Goal: Task Accomplishment & Management: Manage account settings

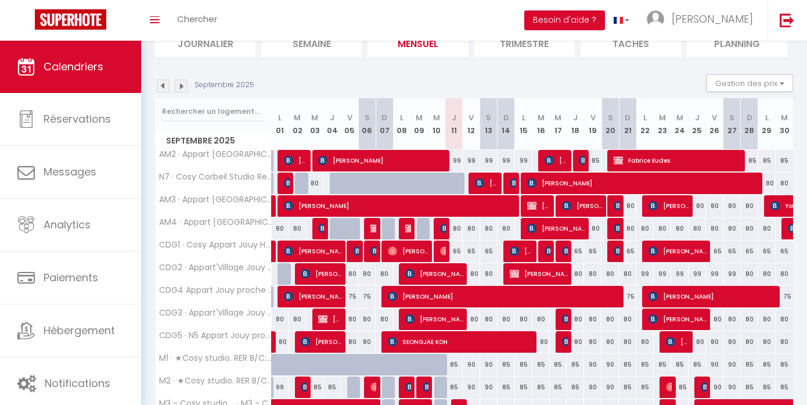
scroll to position [93, 0]
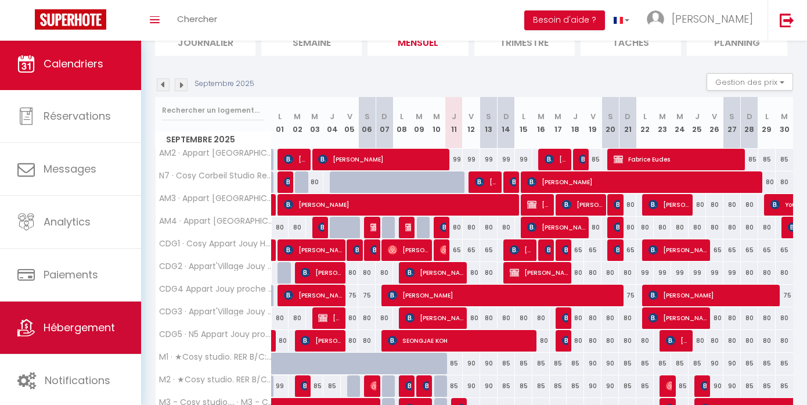
click at [70, 352] on link "Hébergement" at bounding box center [70, 327] width 141 height 52
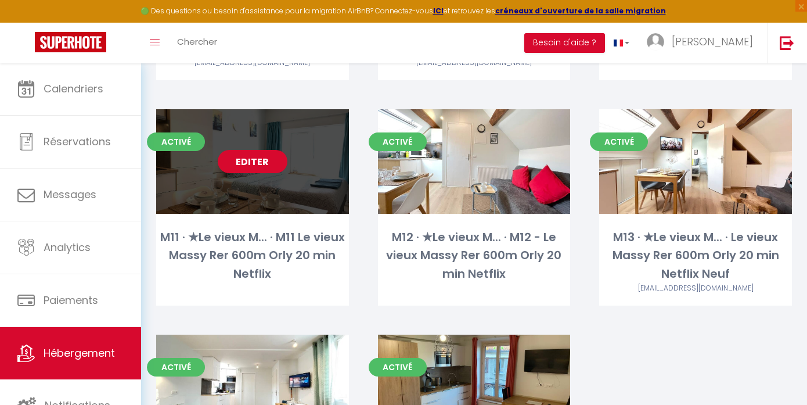
scroll to position [1354, 0]
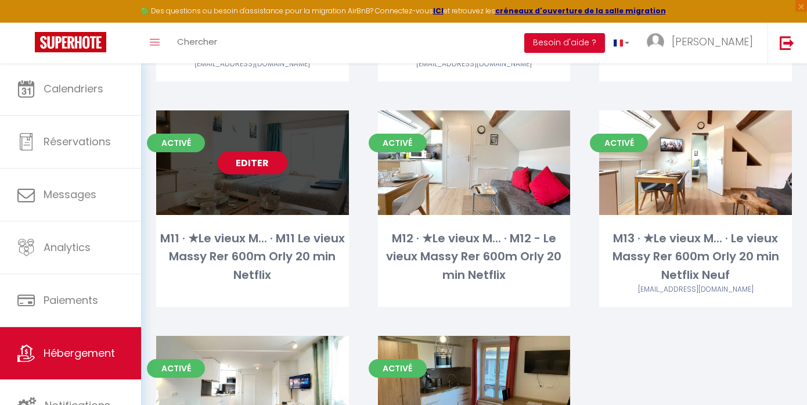
click at [253, 151] on link "Editer" at bounding box center [253, 162] width 70 height 23
select select "3"
select select "2"
select select "1"
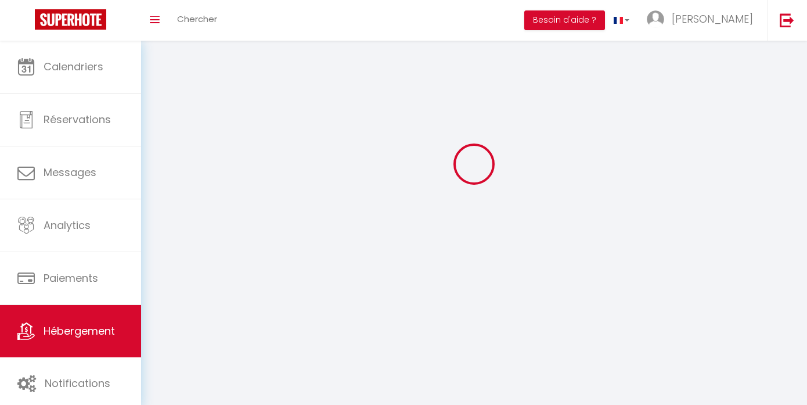
select select
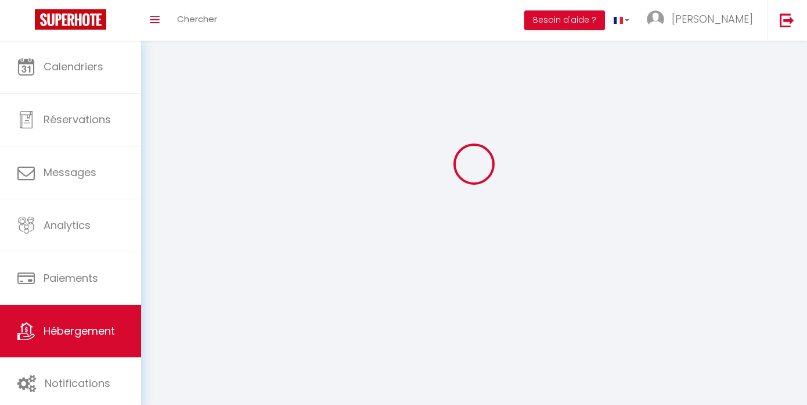
checkbox input "false"
select select
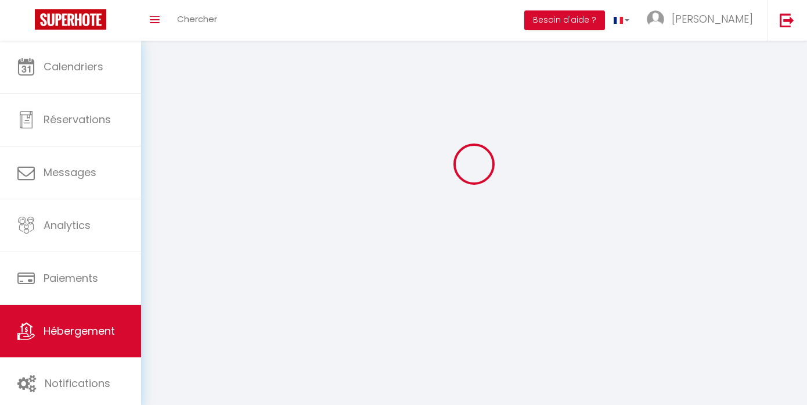
select select
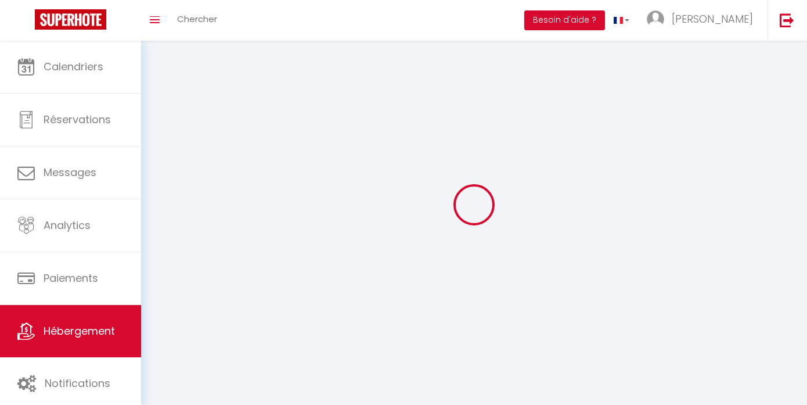
select select
checkbox input "false"
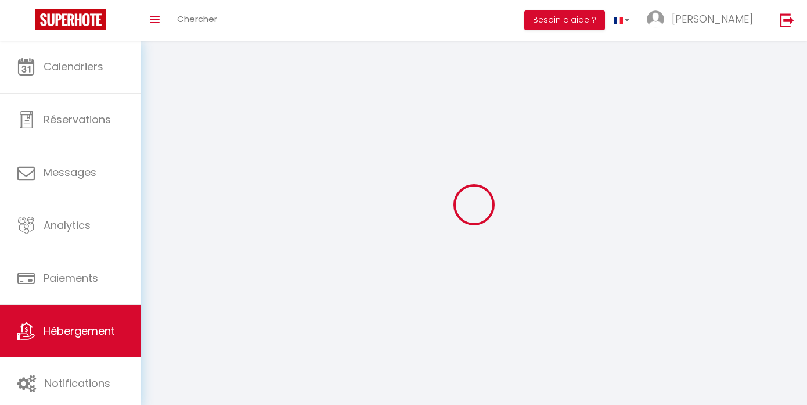
select select
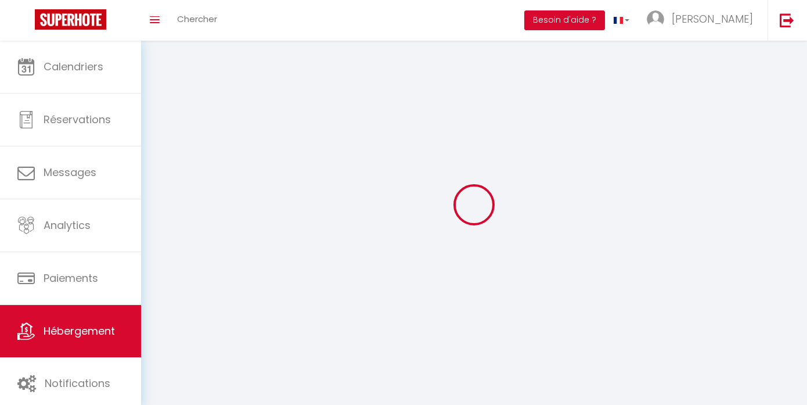
select select
checkbox input "false"
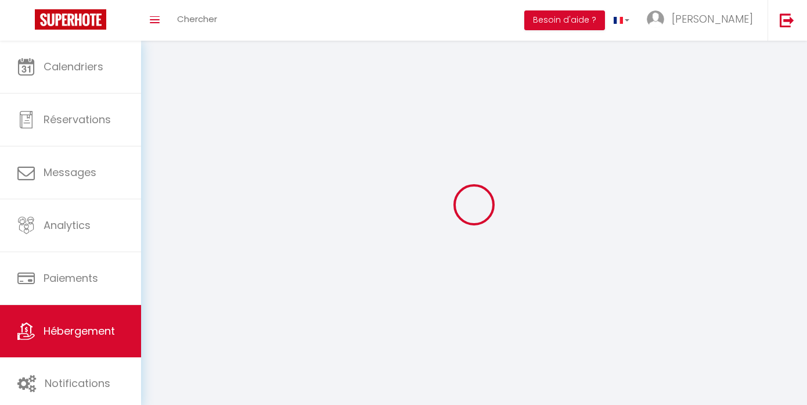
checkbox input "false"
select select
select select "28"
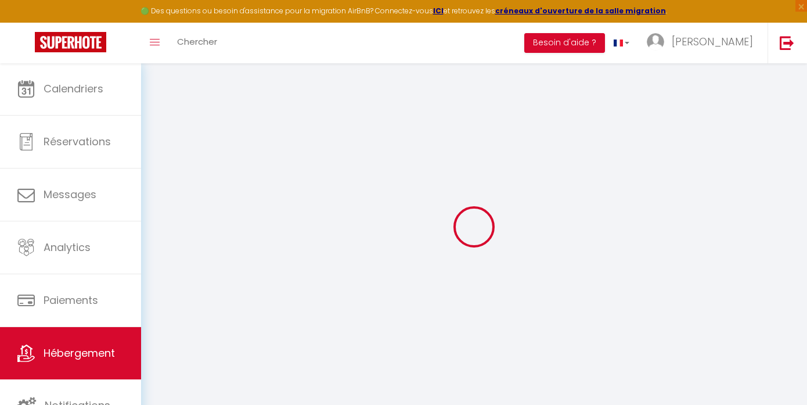
select select
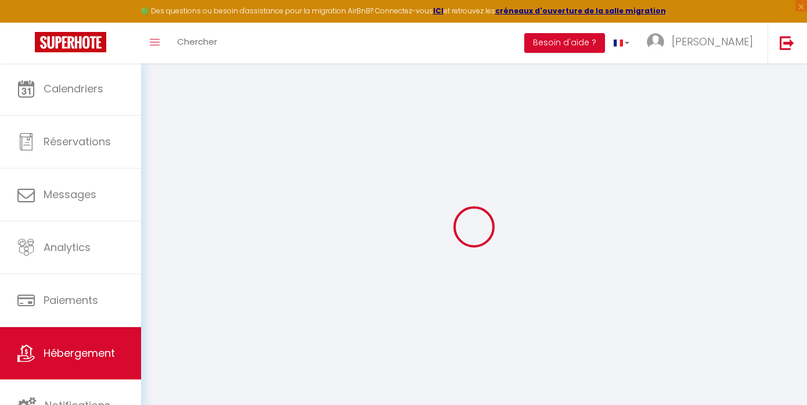
select select
checkbox input "false"
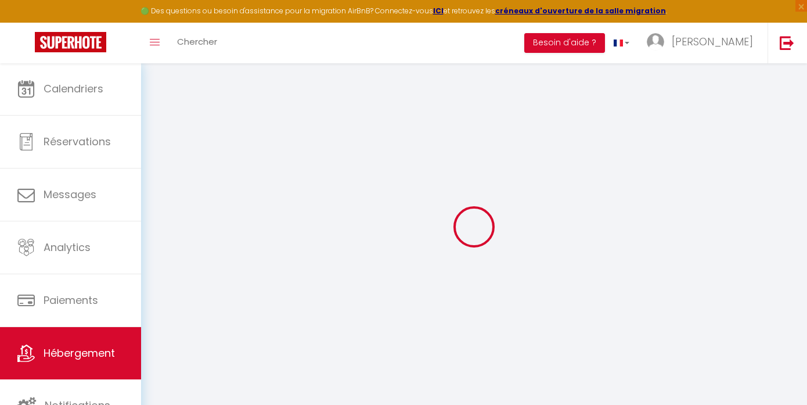
select select
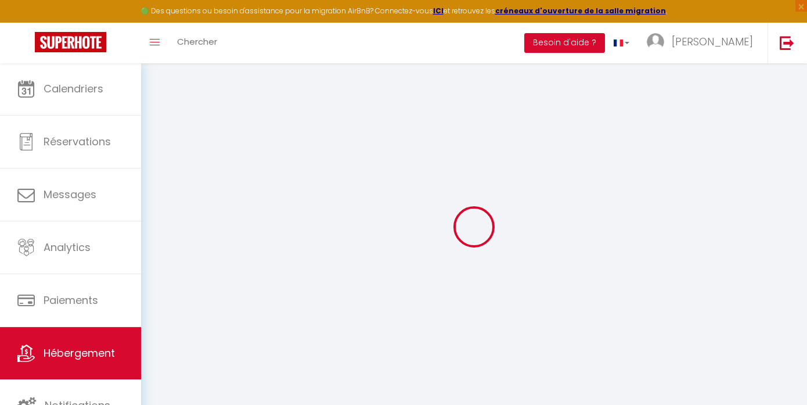
select select
checkbox input "false"
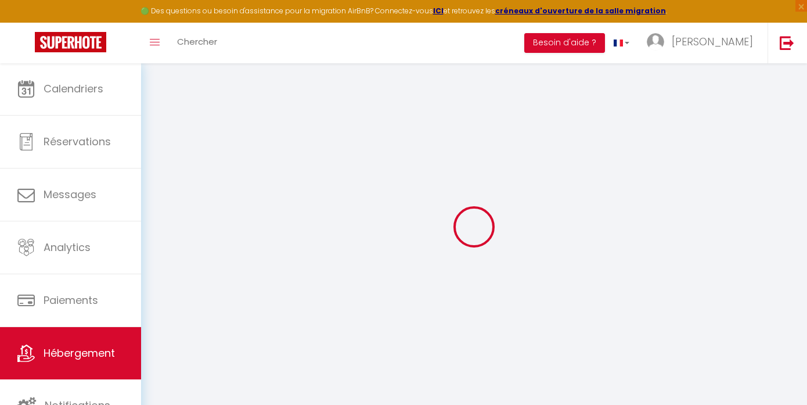
checkbox input "false"
select select
type input "M11 · ★Le vieux M... · M11 Le vieux Massy Rer 600m Orly 20 min Netflix"
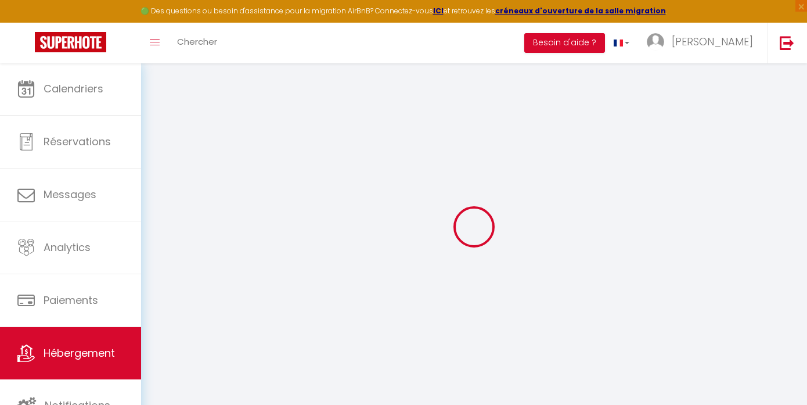
type input "[PERSON_NAME]"
select select "2"
select select "0"
type input "70"
type input "7"
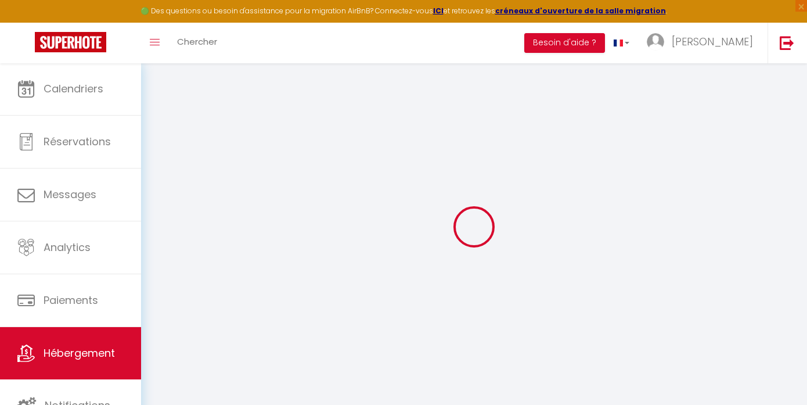
type input "25"
type input "300"
select select
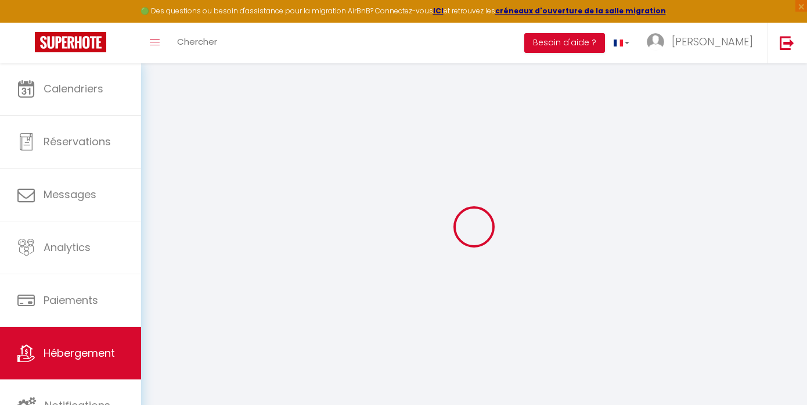
select select
type input "[STREET_ADDRESS]"
type input "91300"
type input "Massy"
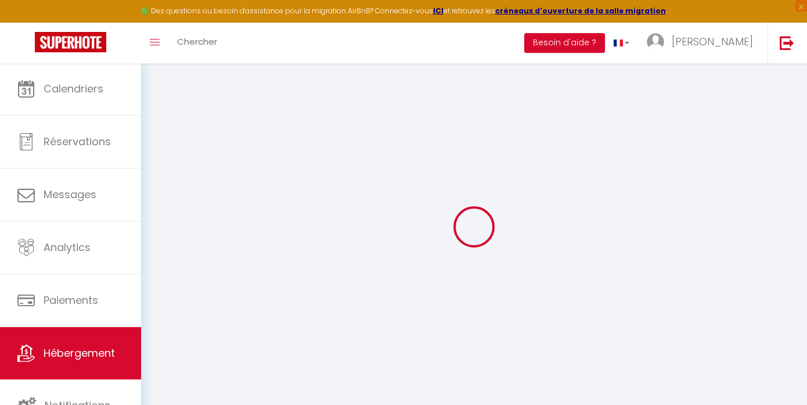
type input "[EMAIL_ADDRESS][DOMAIN_NAME]"
select select "10093"
checkbox input "false"
checkbox input "true"
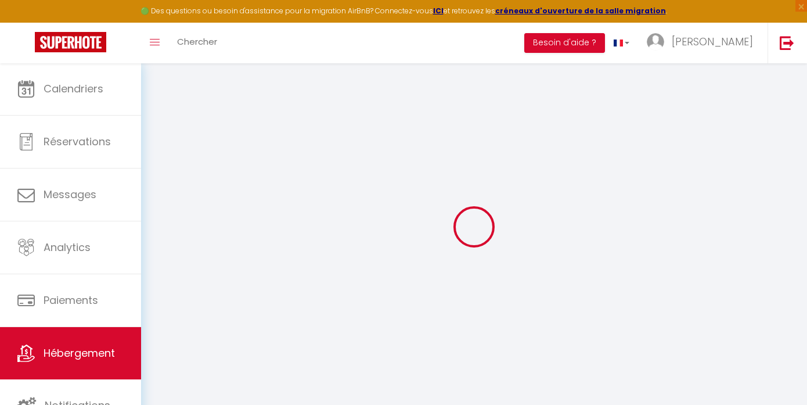
checkbox input "false"
type input "15"
type input "0"
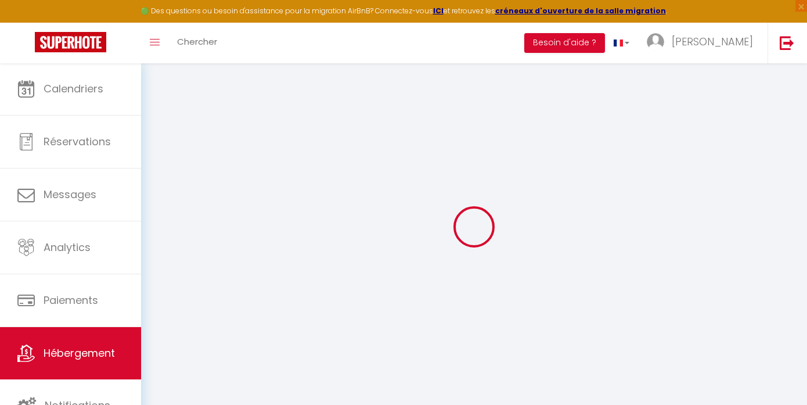
select select
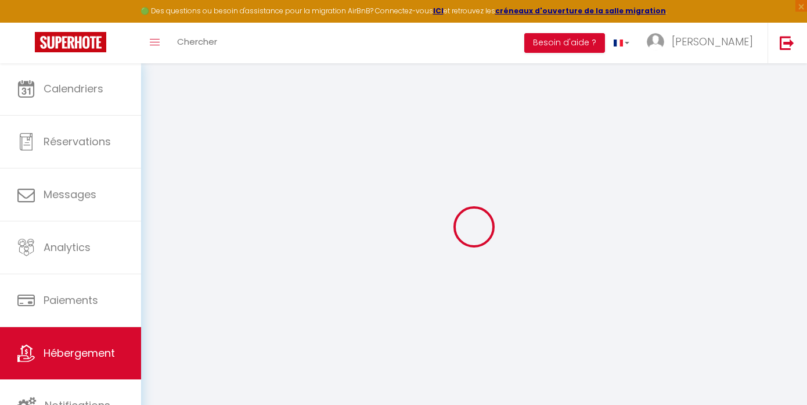
checkbox input "false"
checkbox input "true"
checkbox input "false"
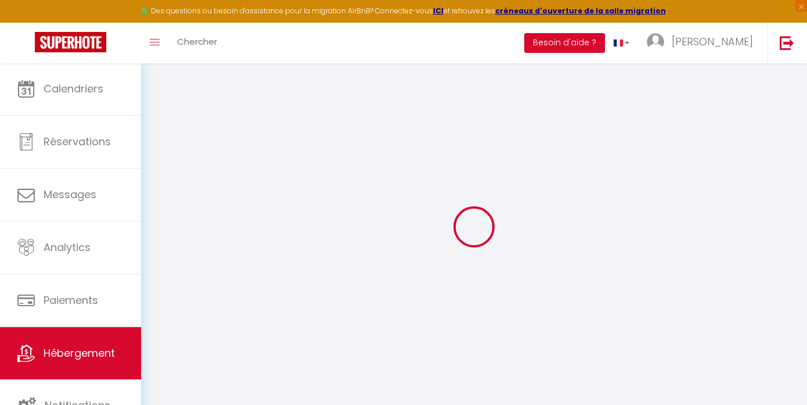
checkbox input "false"
checkbox input "true"
checkbox input "false"
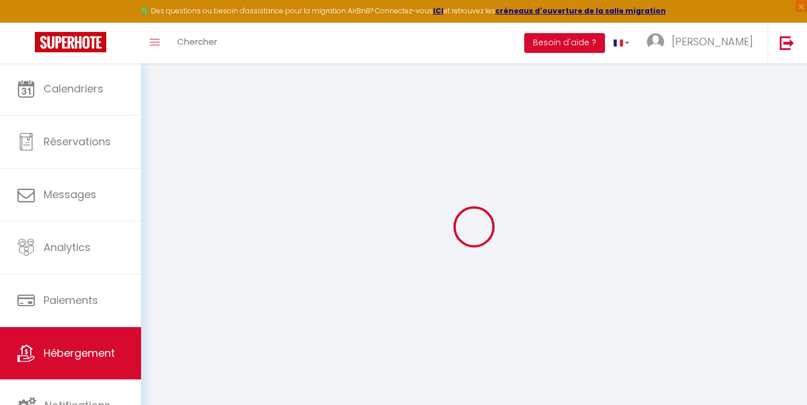
checkbox input "true"
checkbox input "false"
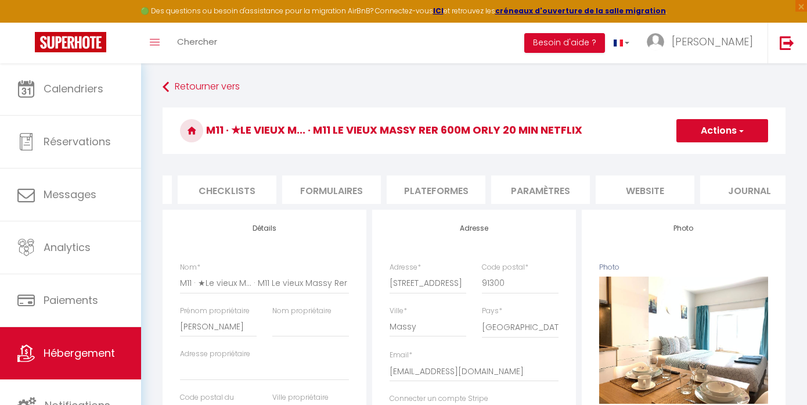
scroll to position [0, 422]
click at [442, 192] on li "Plateformes" at bounding box center [417, 189] width 99 height 28
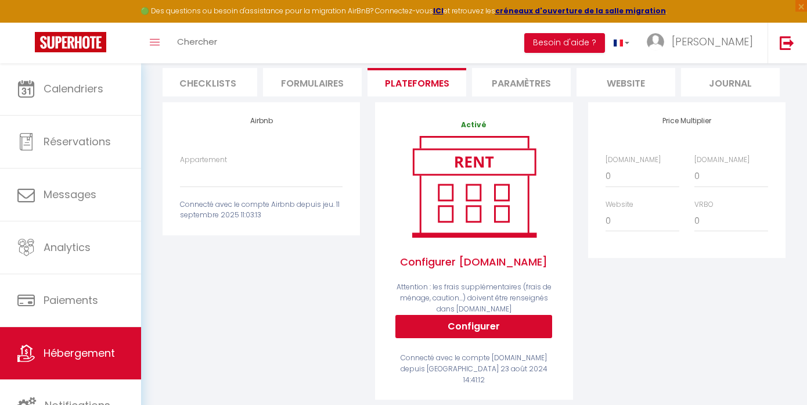
scroll to position [108, 0]
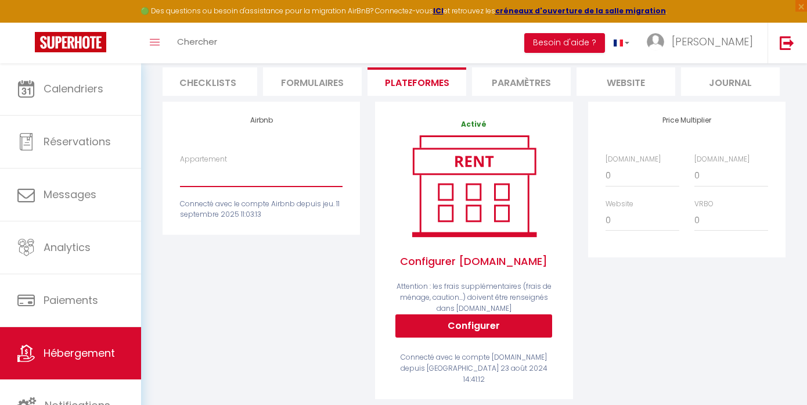
select select "6303-37134228"
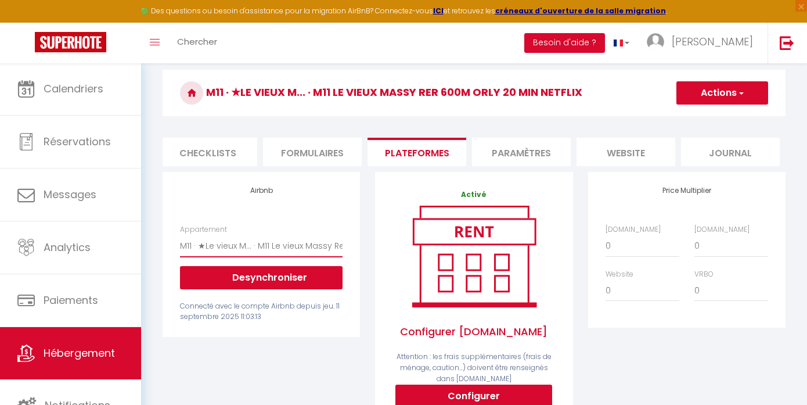
scroll to position [34, 0]
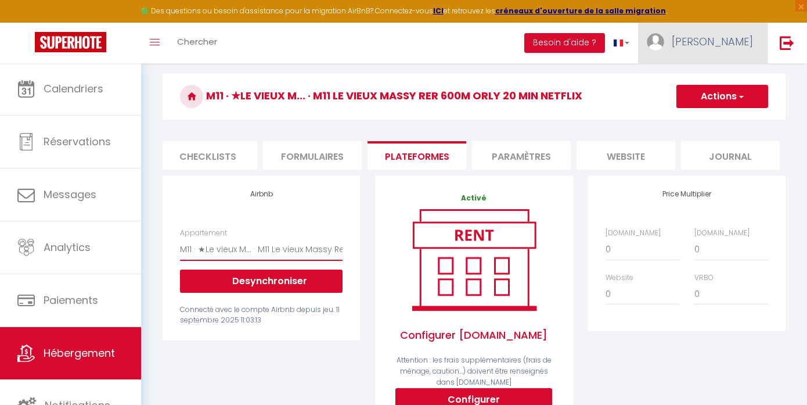
click at [714, 52] on link "[PERSON_NAME]" at bounding box center [702, 43] width 129 height 41
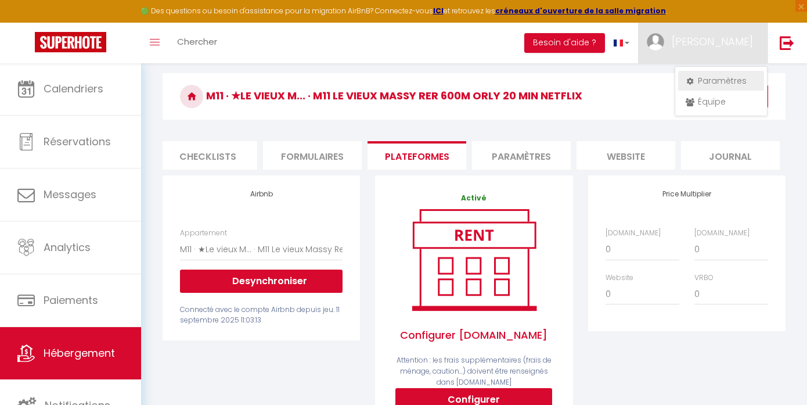
click at [700, 77] on link "Paramètres" at bounding box center [721, 81] width 86 height 20
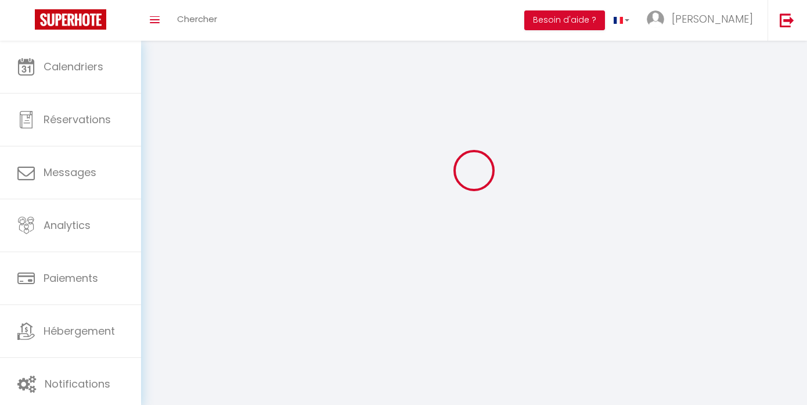
type input "[PERSON_NAME]"
type input "Induni"
type input "0668246887"
type input "[STREET_ADDRESS][PERSON_NAME]"
type input "78350"
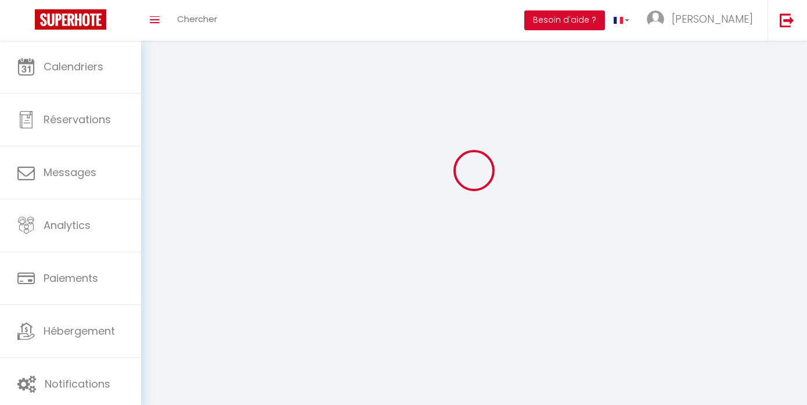
type input "Jouy en Josas"
type input "qxHYE5Hgxh01p0F4bl5iz50y3"
type input "WxbbNW3O3k0Spp1Vc7G0mPA8Z"
select select "1"
select select "28"
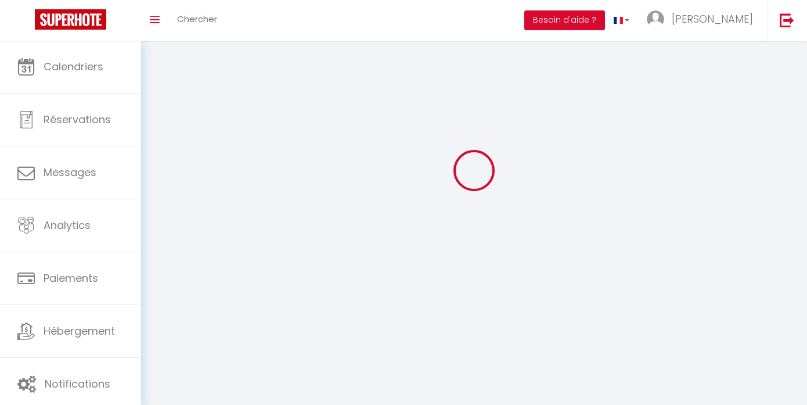
select select "fr"
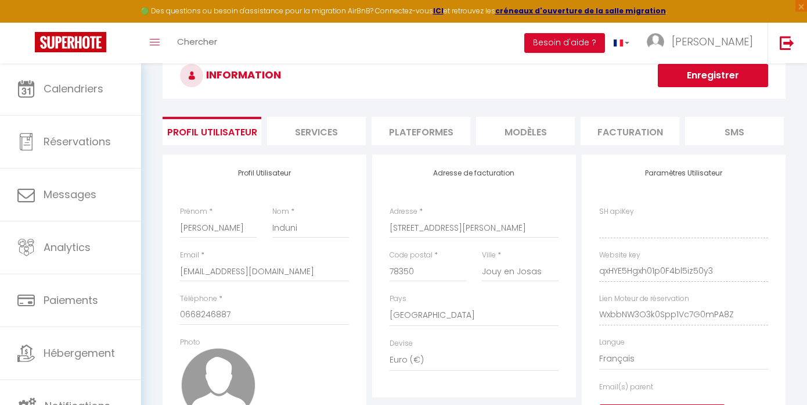
type input "qxHYE5Hgxh01p0F4bl5iz50y3"
type input "WxbbNW3O3k0Spp1Vc7G0mPA8Z"
type input "[URL][DOMAIN_NAME]"
click at [432, 134] on li "Plateformes" at bounding box center [421, 131] width 99 height 28
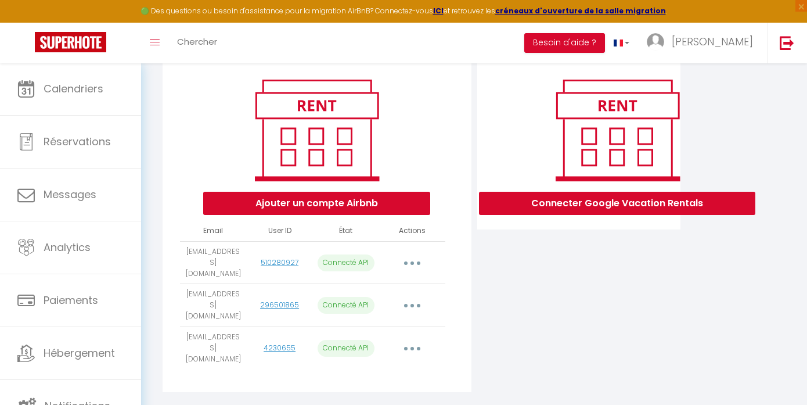
scroll to position [128, 0]
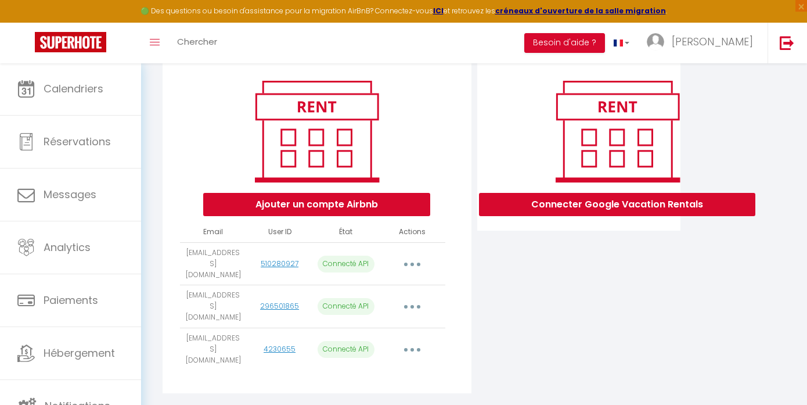
click at [413, 348] on icon "button" at bounding box center [411, 349] width 3 height 3
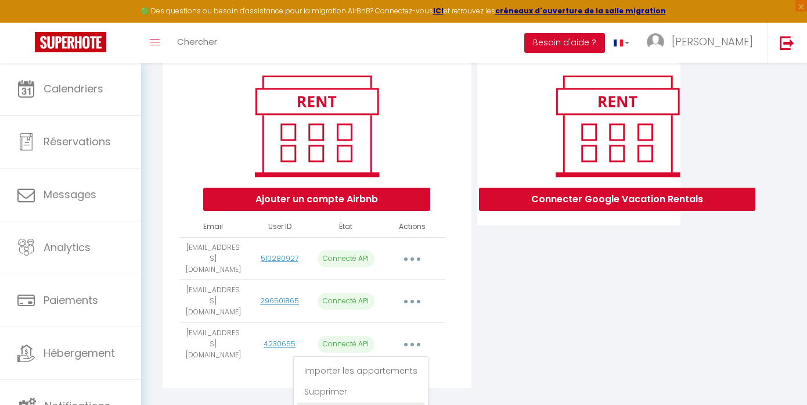
click at [374, 402] on link "Reconnecter le compte" at bounding box center [361, 412] width 128 height 20
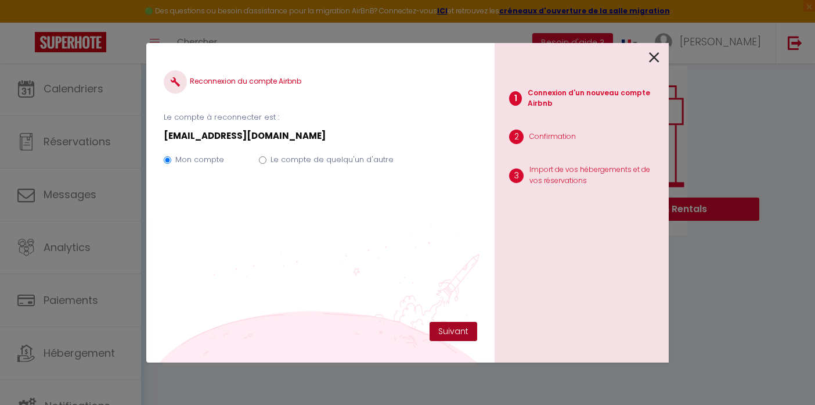
click at [448, 332] on button "Suivant" at bounding box center [454, 332] width 48 height 20
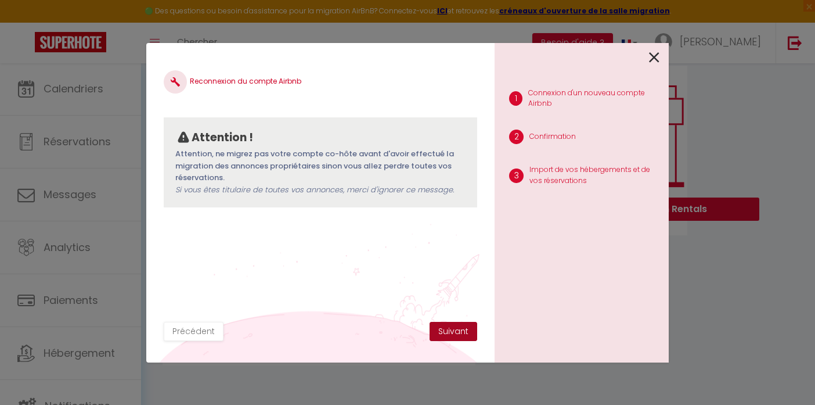
click at [448, 332] on button "Suivant" at bounding box center [454, 332] width 48 height 20
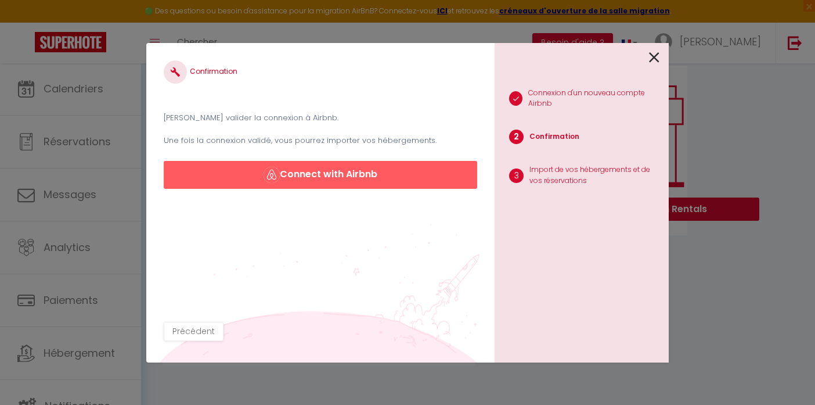
click at [370, 172] on button "Connect with Airbnb" at bounding box center [321, 175] width 314 height 28
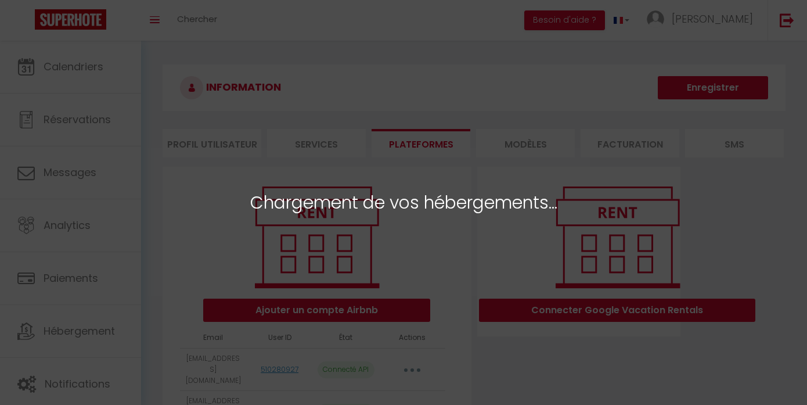
select select "48310"
select select "48311"
select select "49387"
select select "54400"
select select "49721"
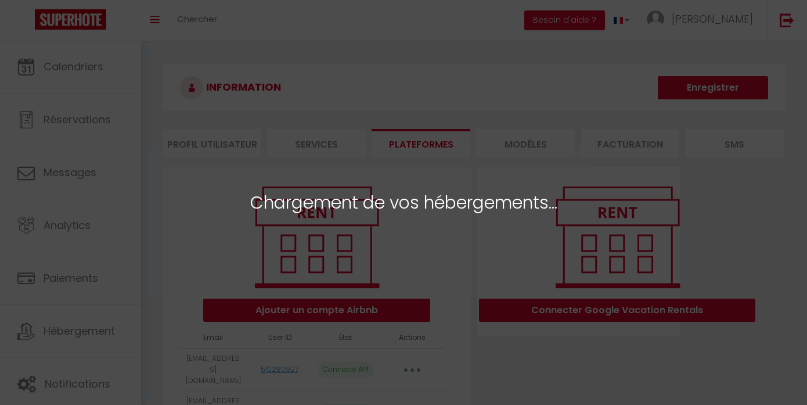
select select "49189"
select select "50996"
select select "50656"
select select "51497"
select select "49190"
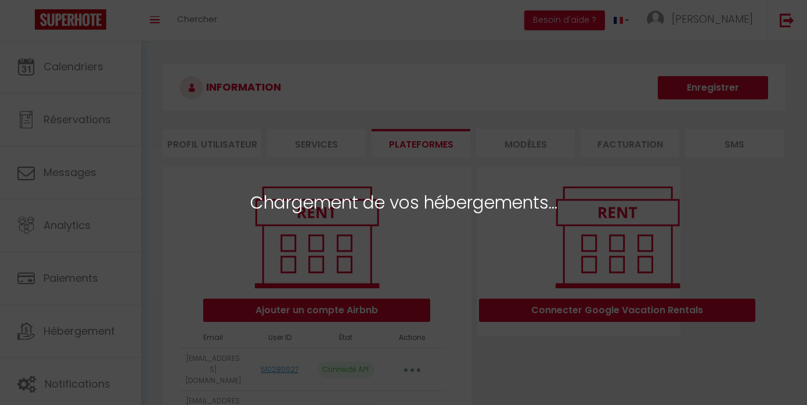
select select "49626"
select select "54380"
select select "58162"
select select
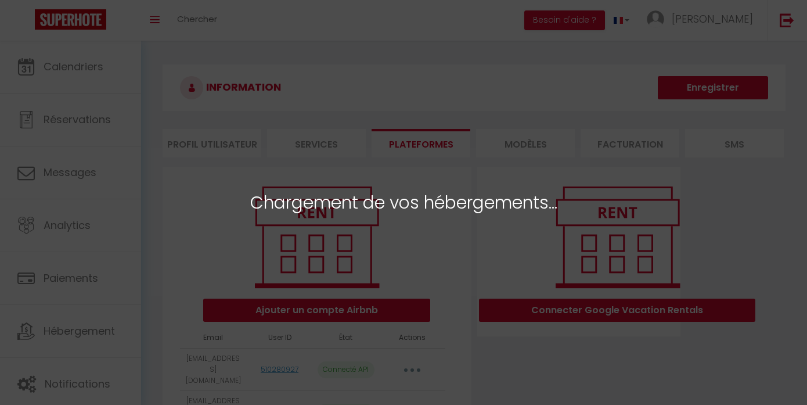
select select
select select "49801"
select select "51458"
select select
select select "50913"
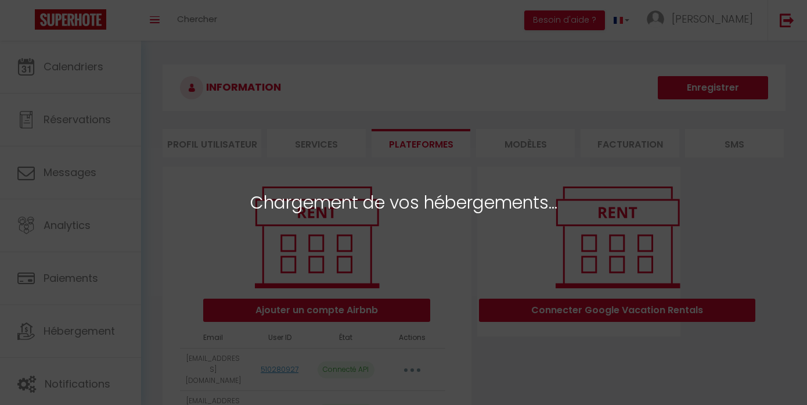
select select
select select "55742"
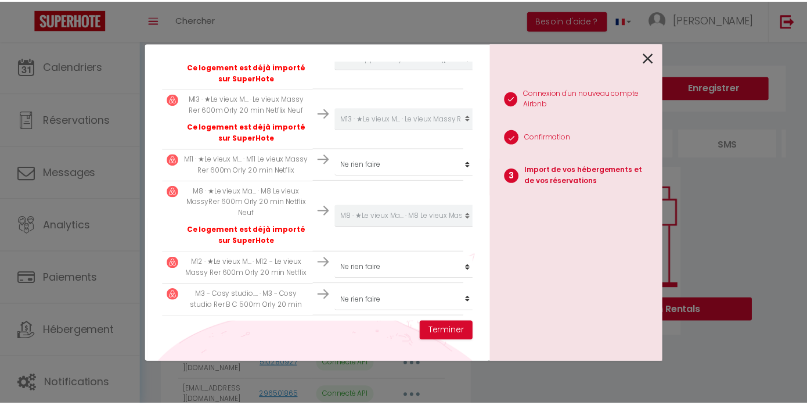
scroll to position [1180, 0]
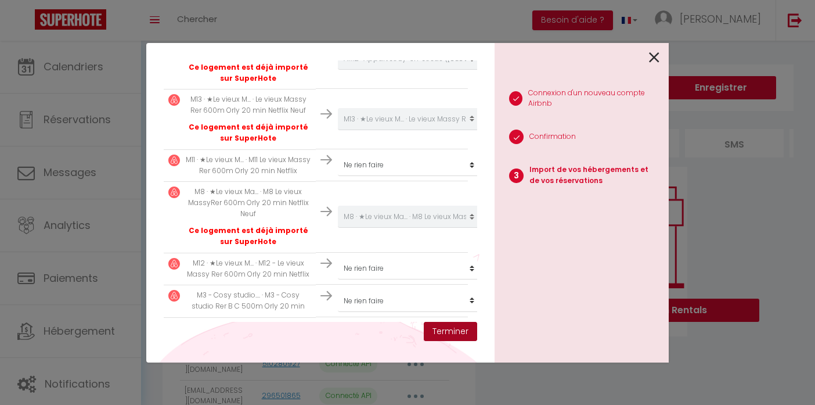
click at [459, 337] on button "Terminer" at bounding box center [450, 332] width 53 height 20
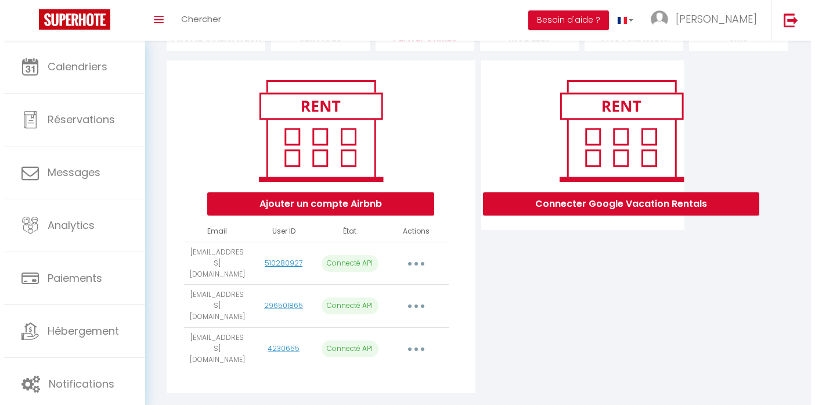
scroll to position [106, 0]
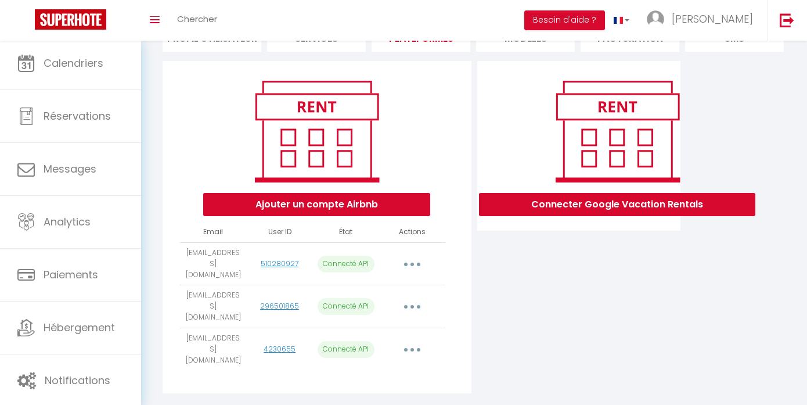
click at [402, 340] on button "button" at bounding box center [412, 349] width 33 height 19
click at [374, 366] on link "Importer les appartements" at bounding box center [361, 376] width 128 height 20
select select
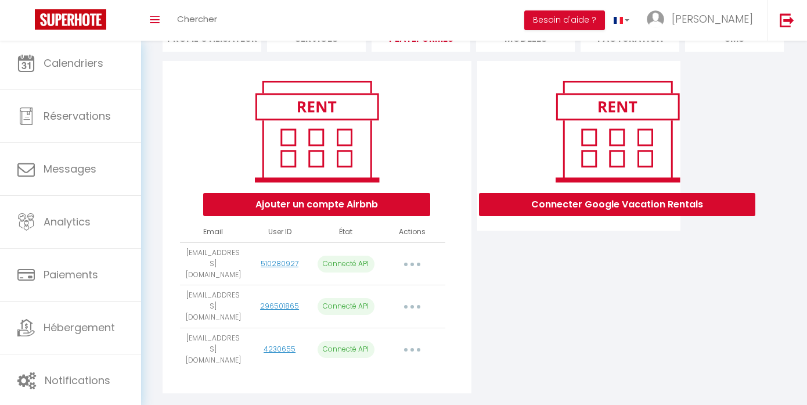
select select "49801"
select select "51458"
select select
select select "50913"
select select
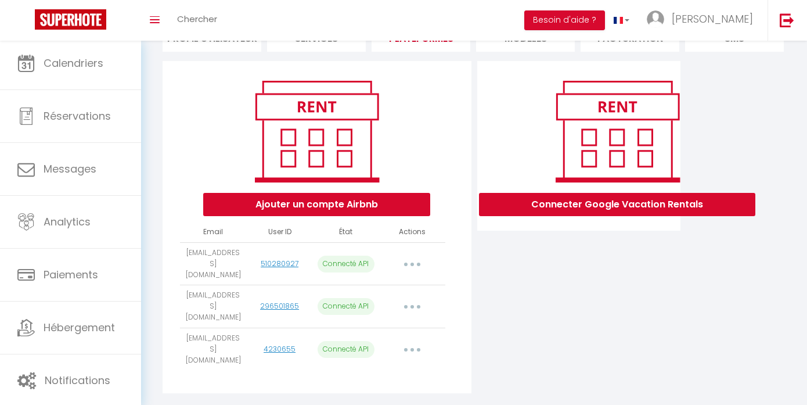
select select
select select "55742"
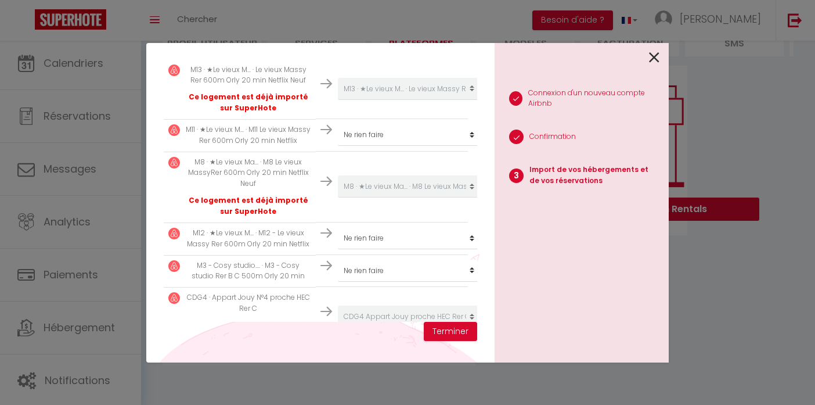
scroll to position [425, 0]
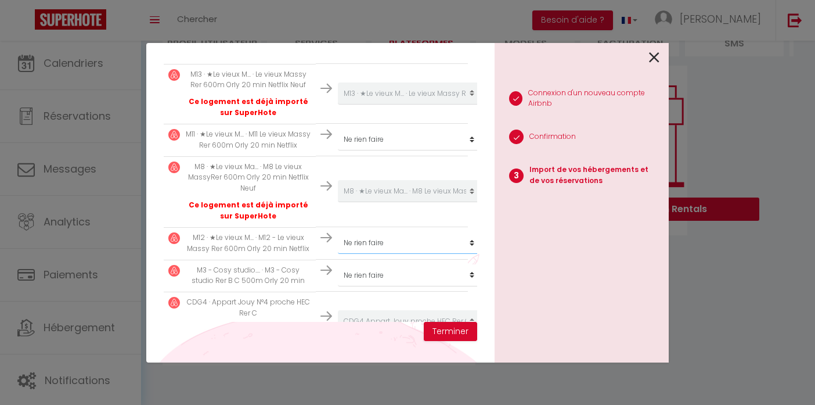
select select "49390"
select select "49391"
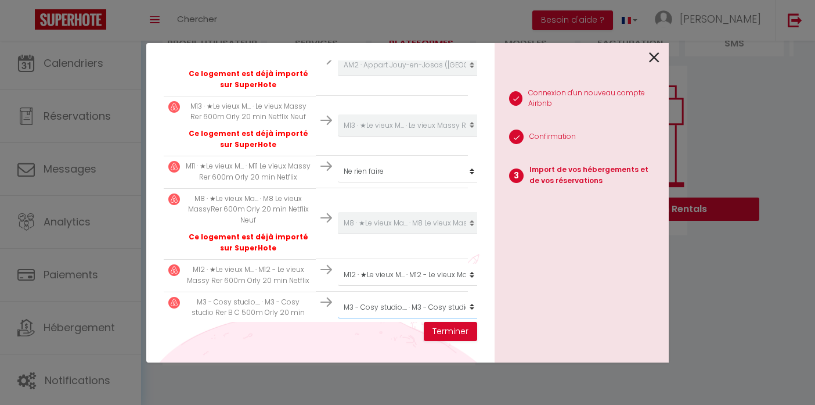
scroll to position [380, 0]
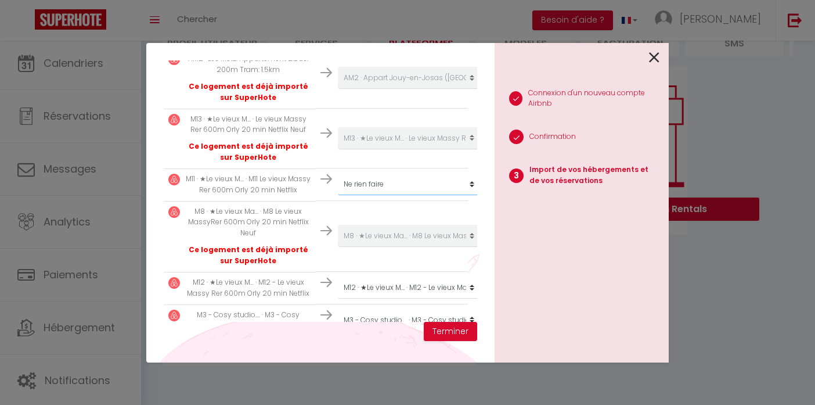
select select "49389"
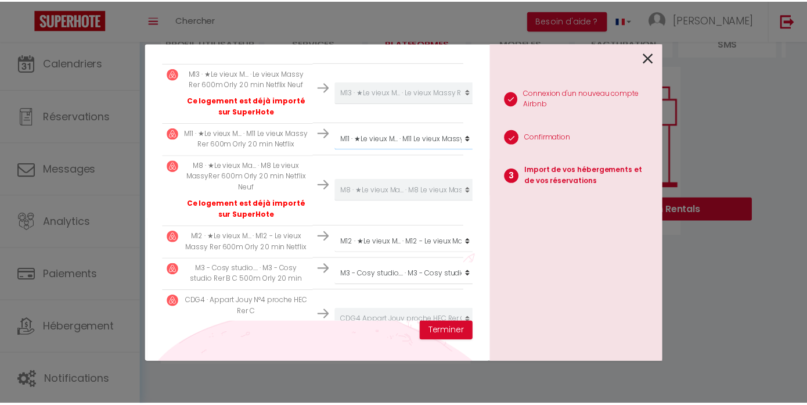
scroll to position [425, 0]
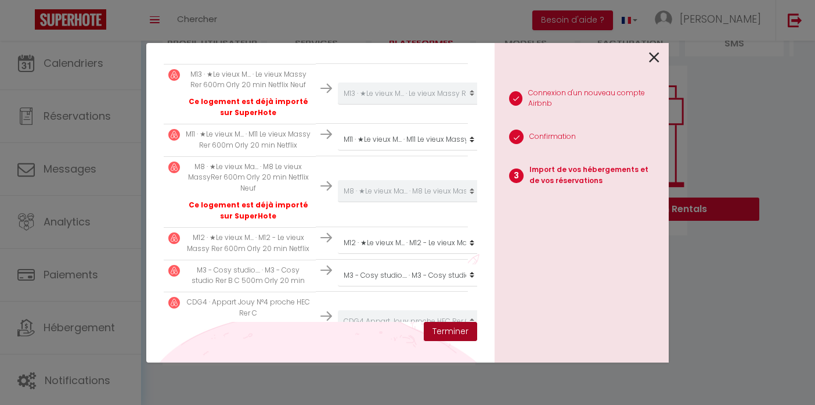
click at [441, 337] on button "Terminer" at bounding box center [450, 332] width 53 height 20
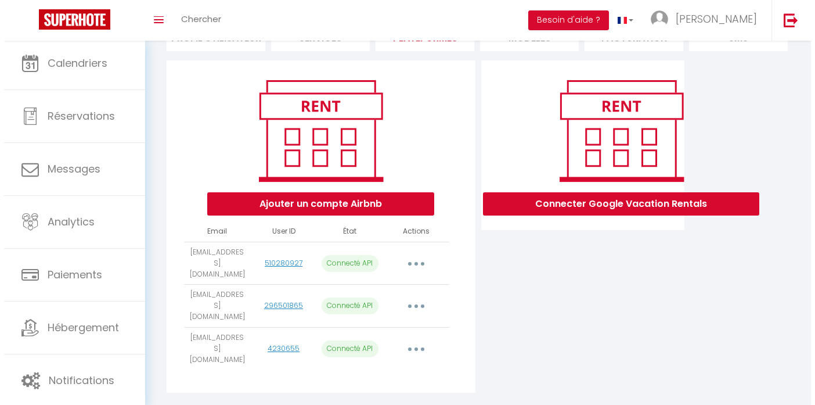
scroll to position [106, 0]
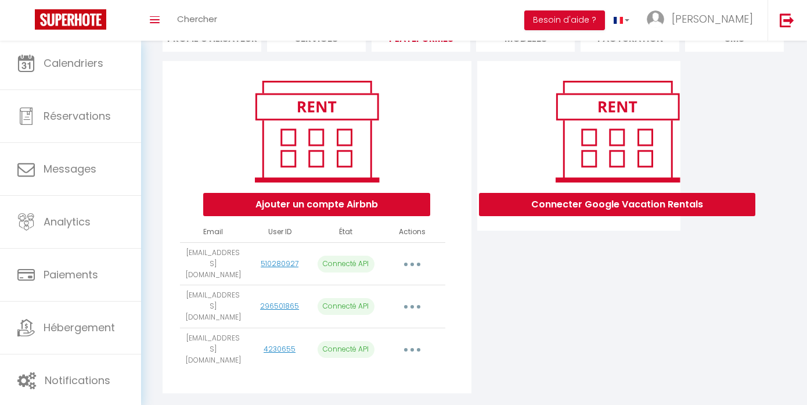
click at [417, 265] on button "button" at bounding box center [412, 263] width 33 height 19
click at [379, 290] on link "Importer les appartements" at bounding box center [361, 290] width 128 height 20
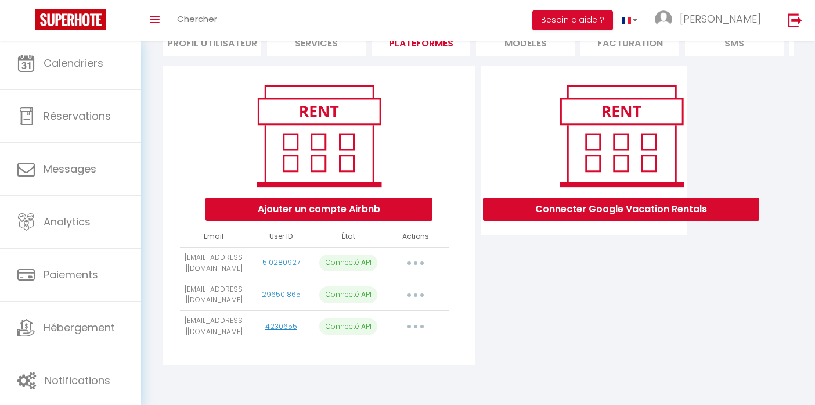
select select "48310"
select select "48311"
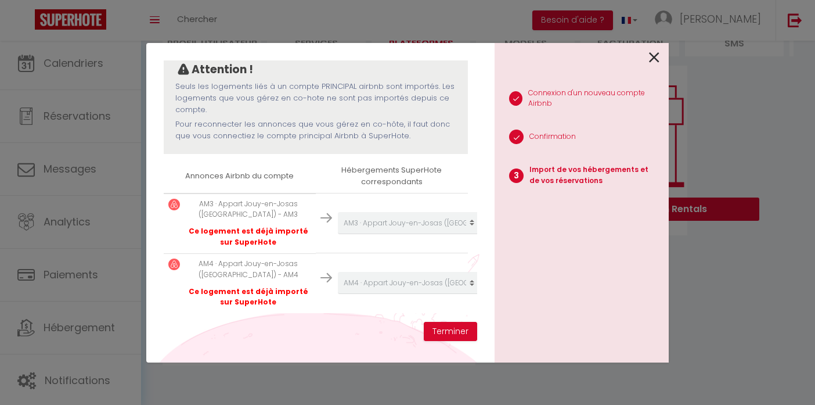
scroll to position [107, 0]
click at [657, 57] on icon at bounding box center [654, 57] width 10 height 17
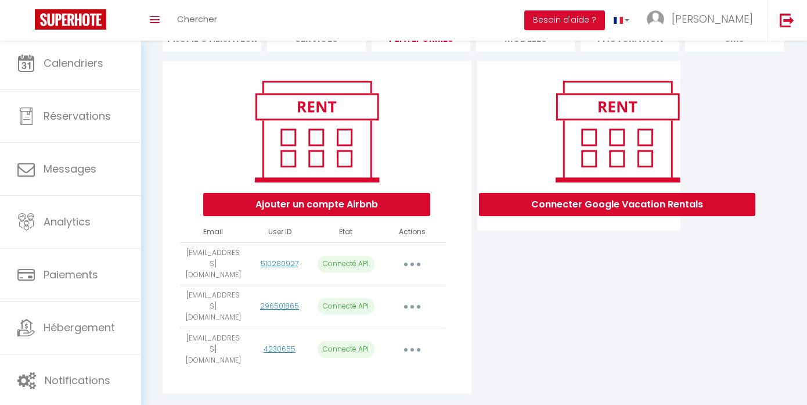
click at [417, 340] on button "button" at bounding box center [412, 349] width 33 height 19
click at [401, 366] on link "Importer les appartements" at bounding box center [361, 376] width 128 height 20
select select
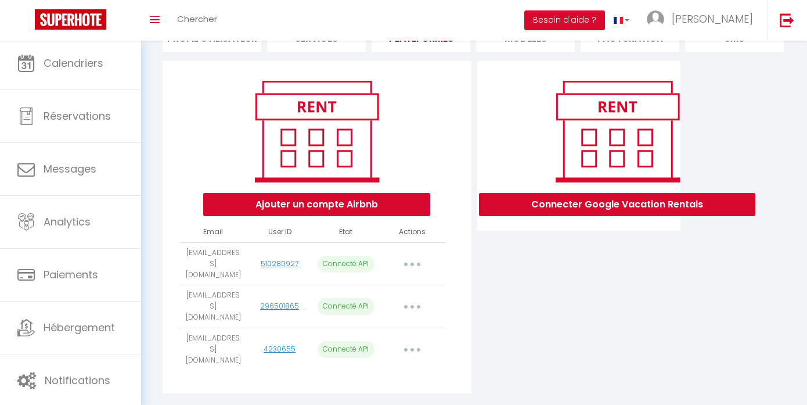
select select "49801"
select select "51458"
select select "49389"
select select "50913"
select select "49390"
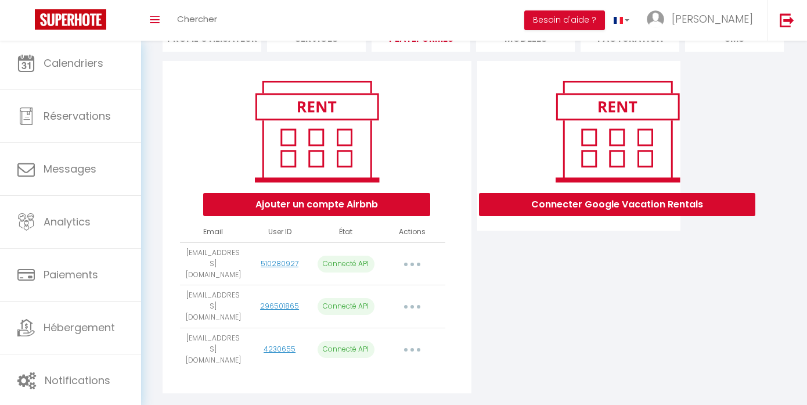
select select "49391"
select select "55742"
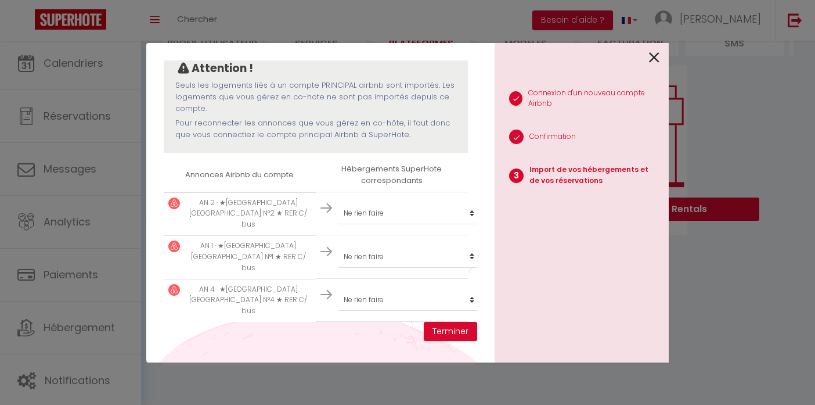
click at [649, 62] on div at bounding box center [577, 56] width 165 height 27
click at [656, 59] on icon at bounding box center [654, 57] width 10 height 17
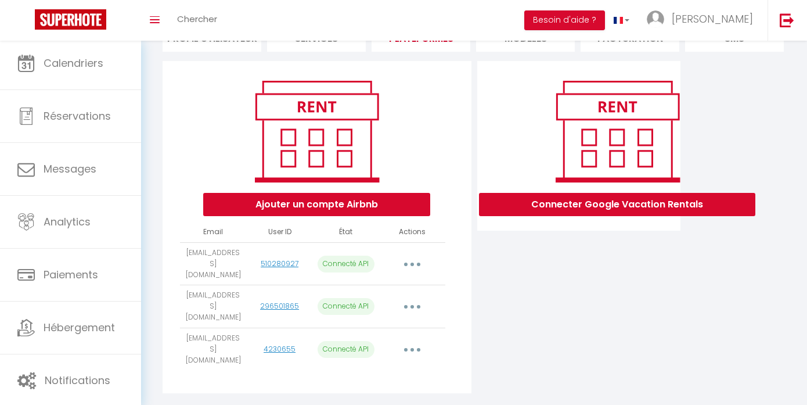
click at [412, 301] on button "button" at bounding box center [412, 306] width 33 height 19
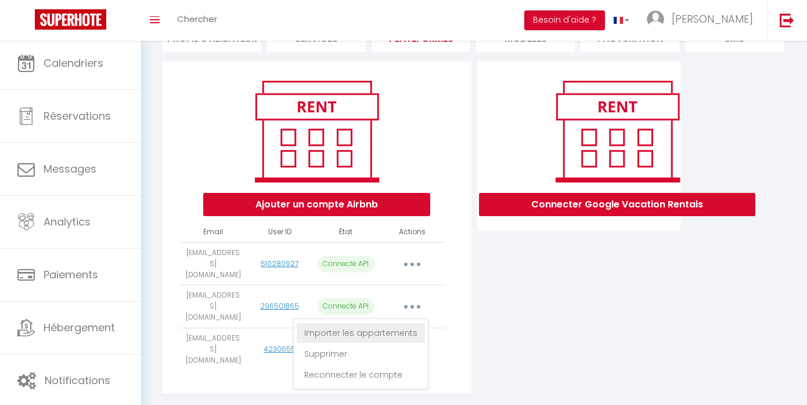
click at [395, 323] on link "Importer les appartements" at bounding box center [361, 333] width 128 height 20
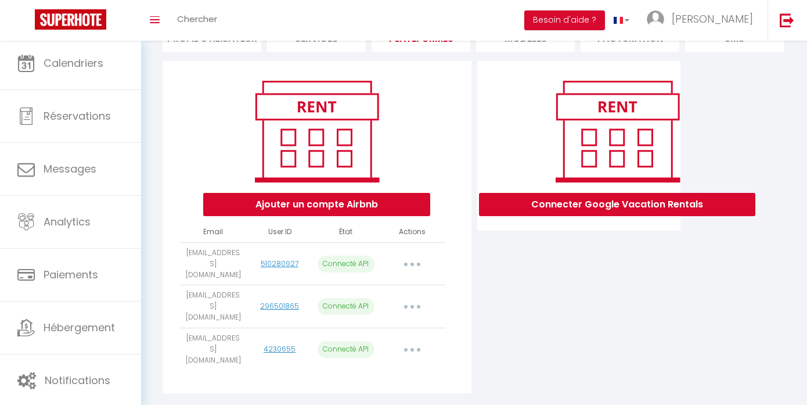
select select "49387"
select select "54400"
select select "49721"
select select "49189"
select select "50996"
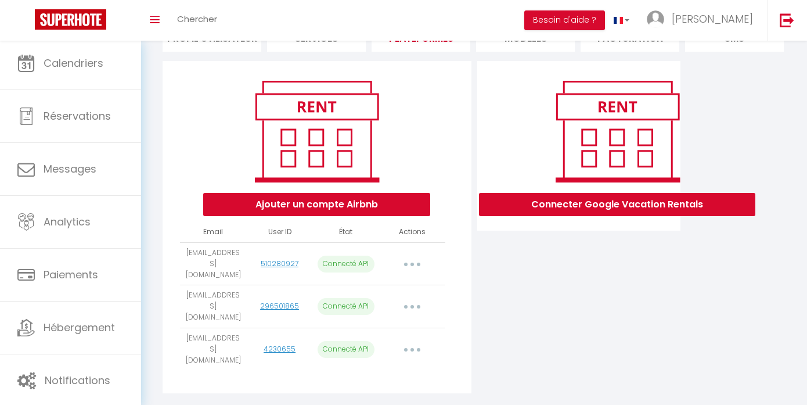
select select "50656"
select select "51497"
select select "49190"
select select "49626"
select select "54380"
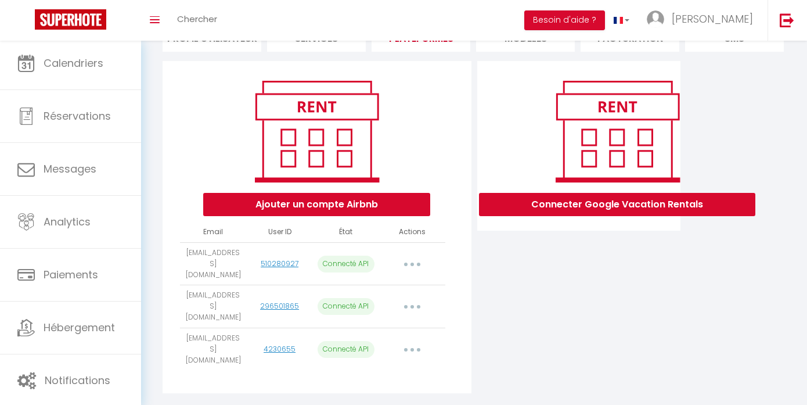
select select "58162"
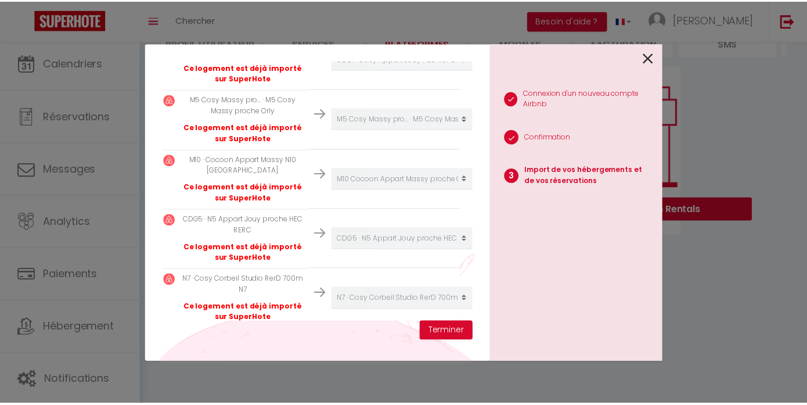
scroll to position [629, 8]
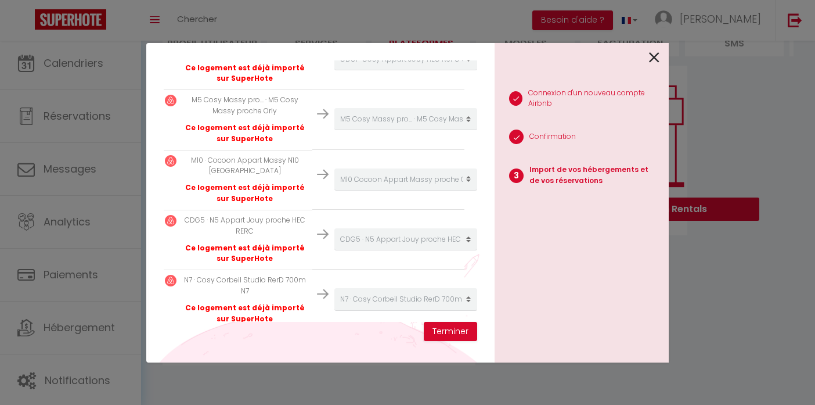
click at [650, 58] on icon at bounding box center [654, 57] width 10 height 17
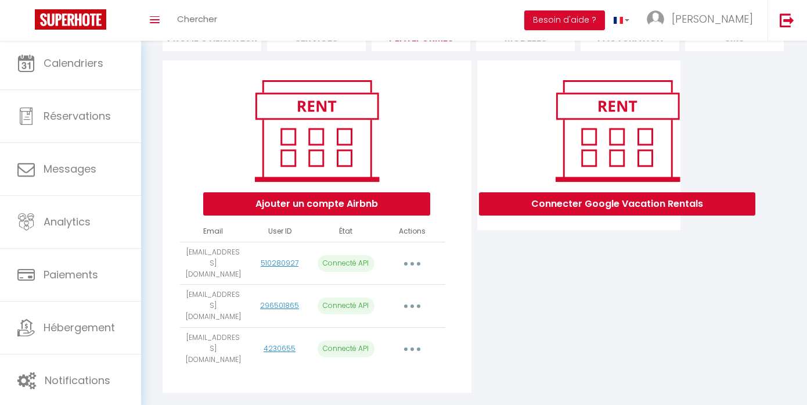
scroll to position [106, 0]
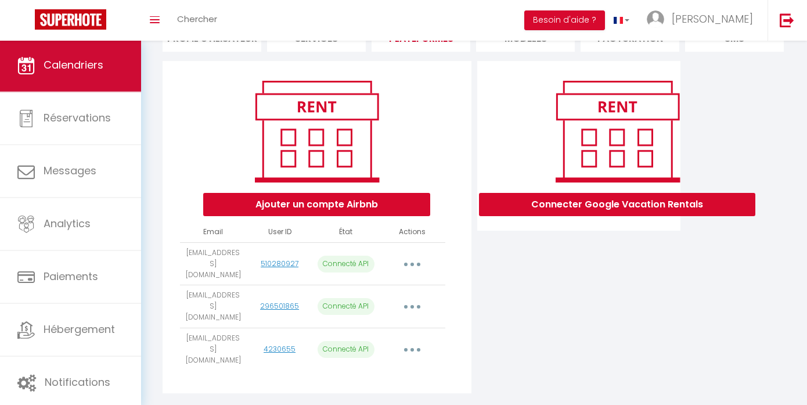
click at [5, 55] on link "Calendriers" at bounding box center [70, 65] width 141 height 52
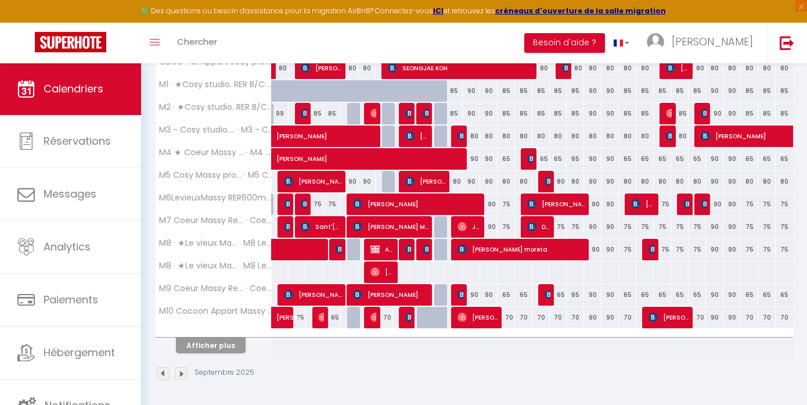
click at [227, 344] on button "Afficher plus" at bounding box center [211, 345] width 70 height 16
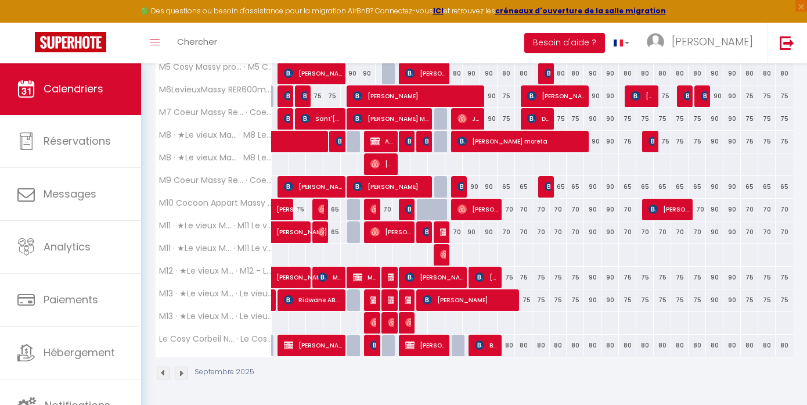
scroll to position [495, 0]
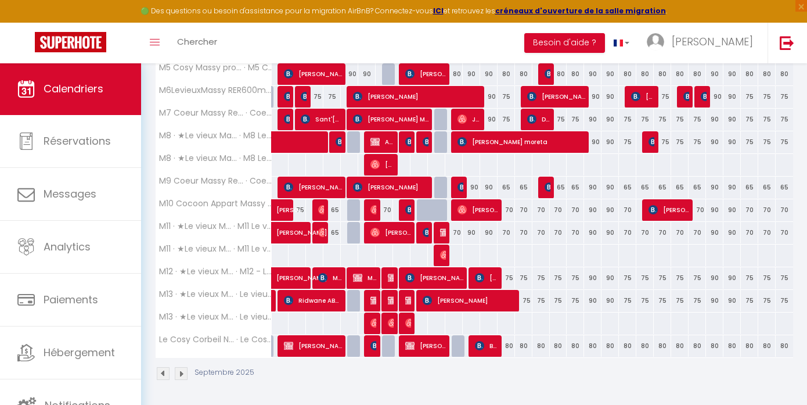
click at [444, 236] on img at bounding box center [444, 232] width 9 height 9
select select "OK"
select select "KO"
select select "0"
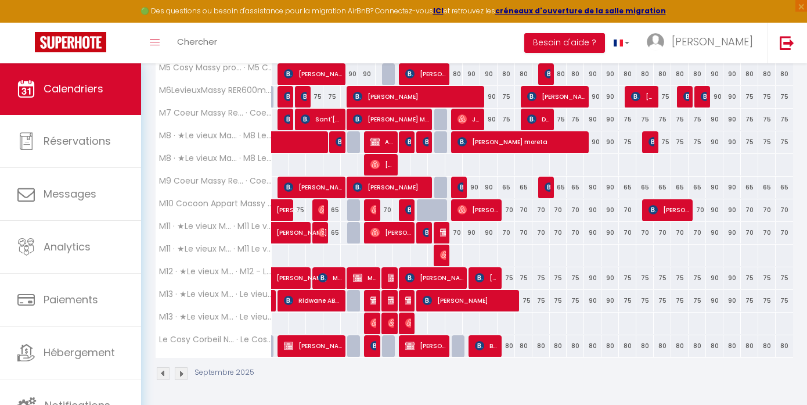
select select "1"
select select
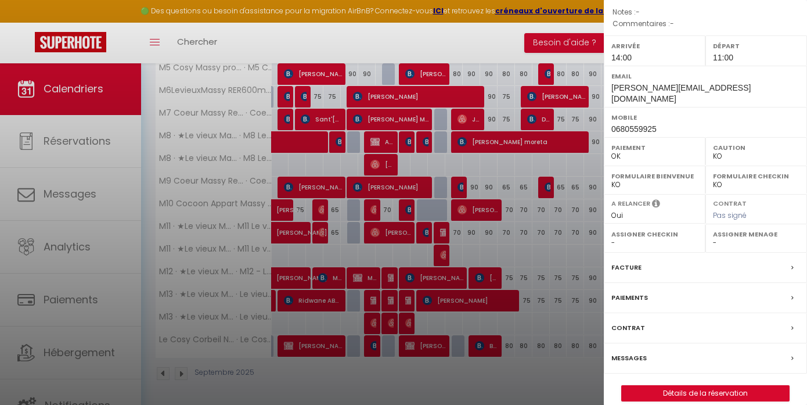
scroll to position [145, 0]
click at [549, 151] on div at bounding box center [403, 202] width 807 height 405
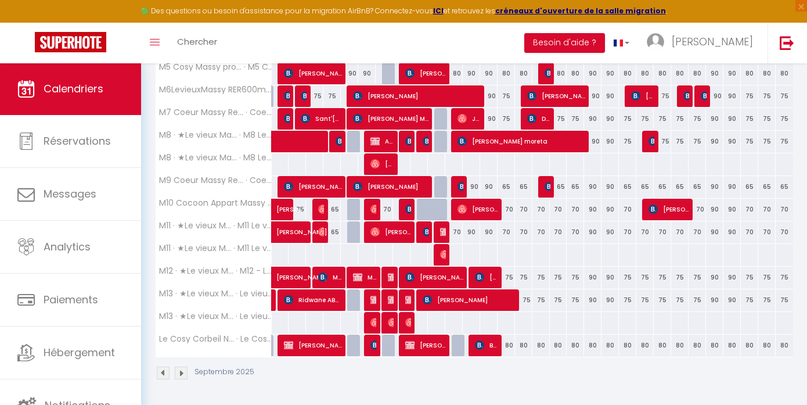
scroll to position [495, 0]
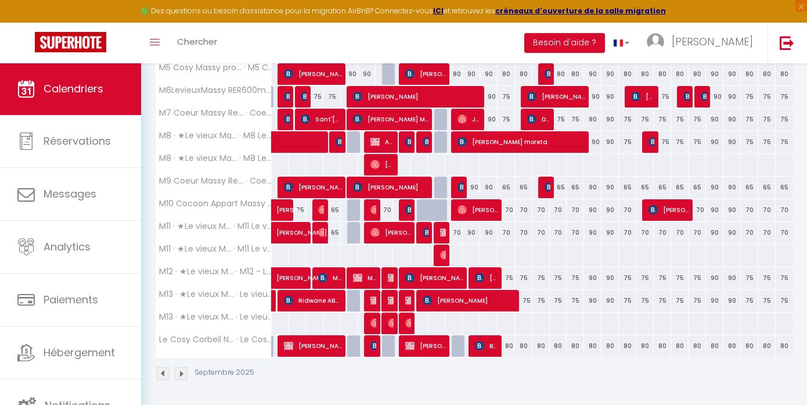
click at [441, 233] on img at bounding box center [444, 232] width 9 height 9
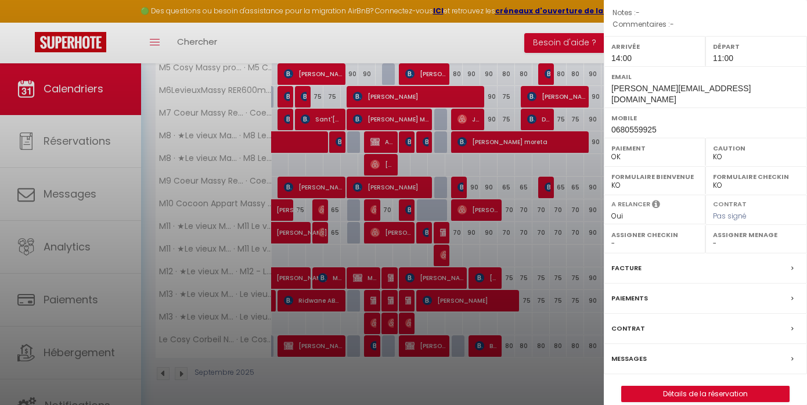
click at [707, 386] on link "Détails de la réservation" at bounding box center [705, 393] width 167 height 15
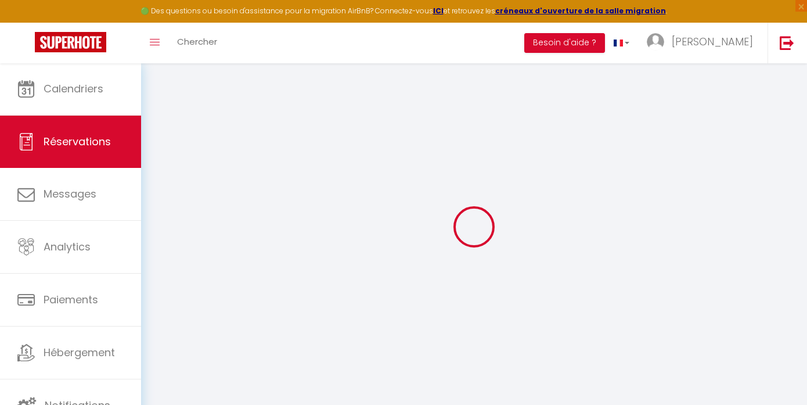
type input "Airbnb"
type input "Bug"
type input "charles.induni@gmail.com"
type input "0680559925"
select select
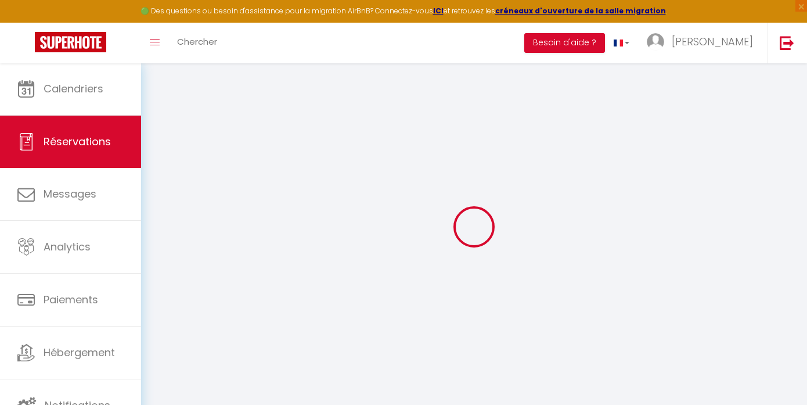
select select "49389"
select select "1"
type input "Mer 10 Septembre 2025"
select select
type input "Jeu 11 Septembre 2025"
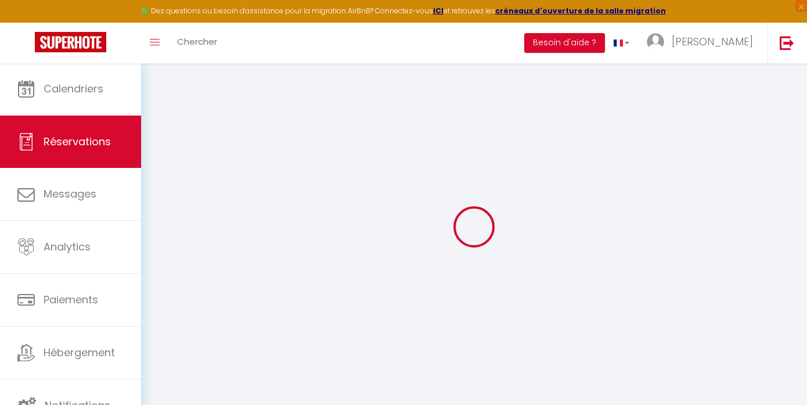
select select
type input "1"
select select "12"
select select "14"
checkbox input "false"
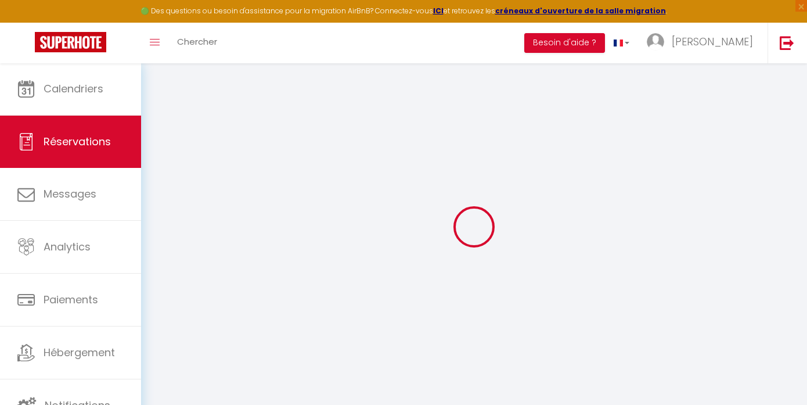
type input "0"
select select
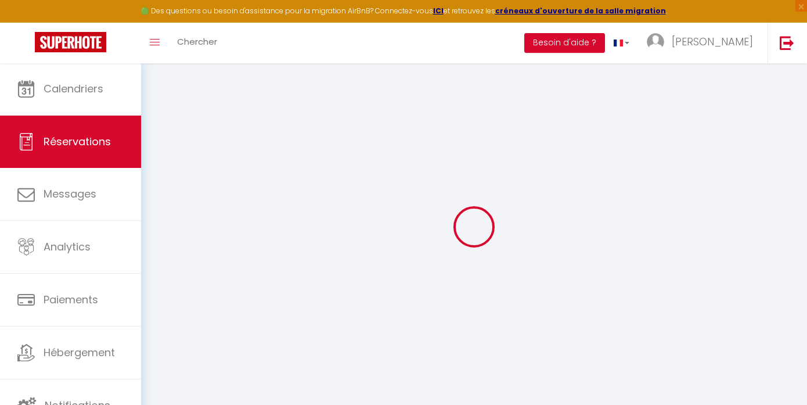
select select
checkbox input "false"
select select
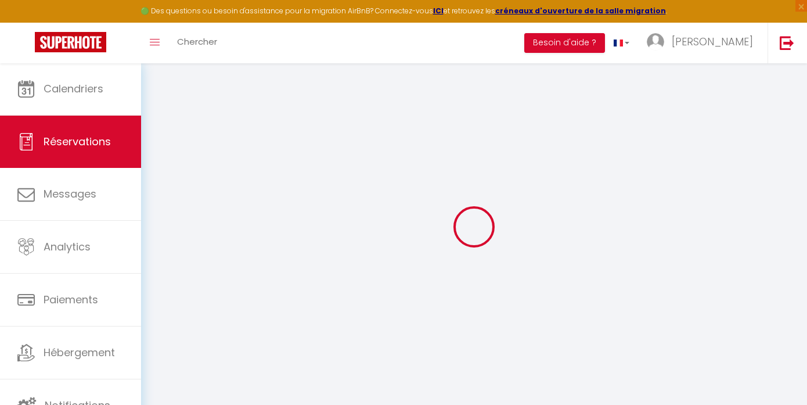
select select
checkbox input "false"
select select
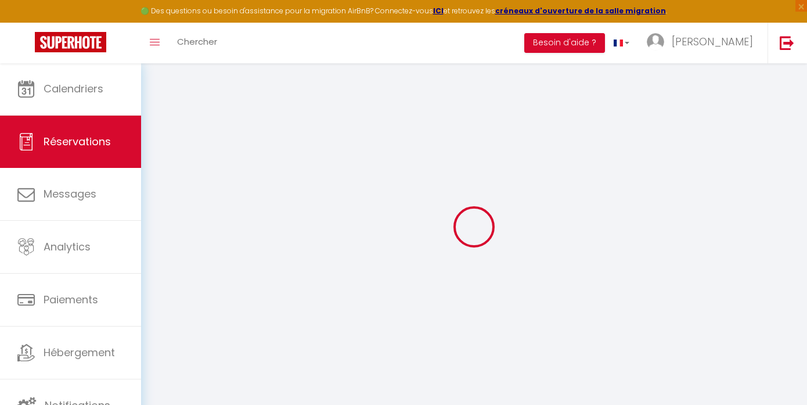
checkbox input "false"
select select
checkbox input "false"
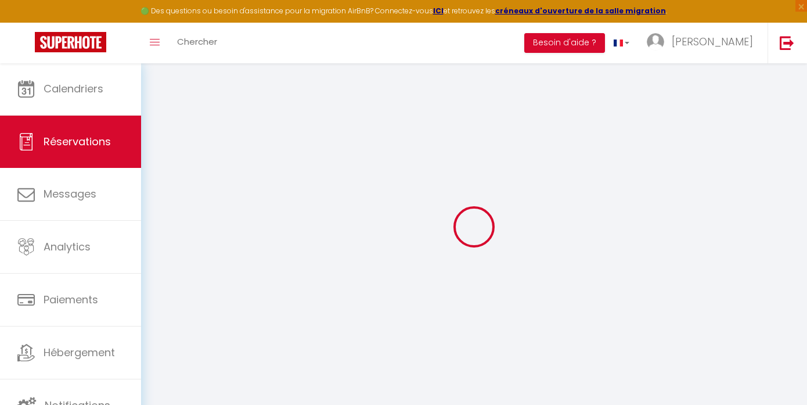
select select
checkbox input "false"
select select "14:00"
select select "11:00"
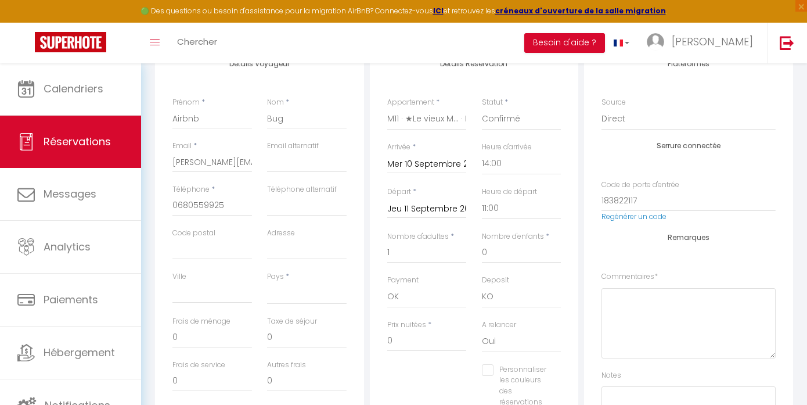
click at [381, 205] on div "Départ * Jeu 11 Septembre 2025 < Sep 2025 > Dim Lun Mar Mer Jeu Ven Sam 1 2 3 4…" at bounding box center [427, 208] width 95 height 45
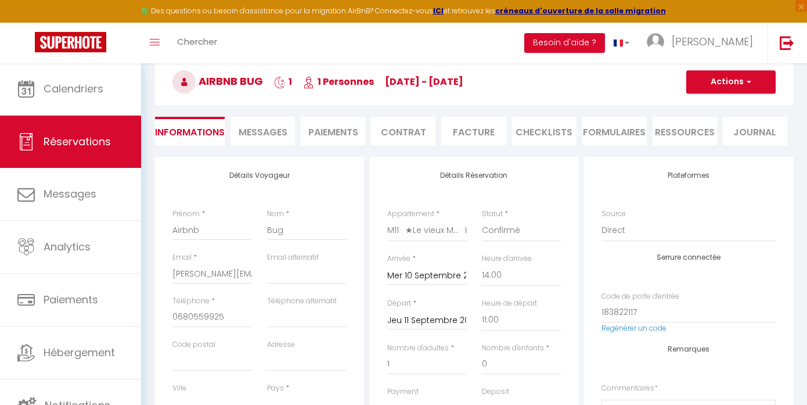
scroll to position [62, 0]
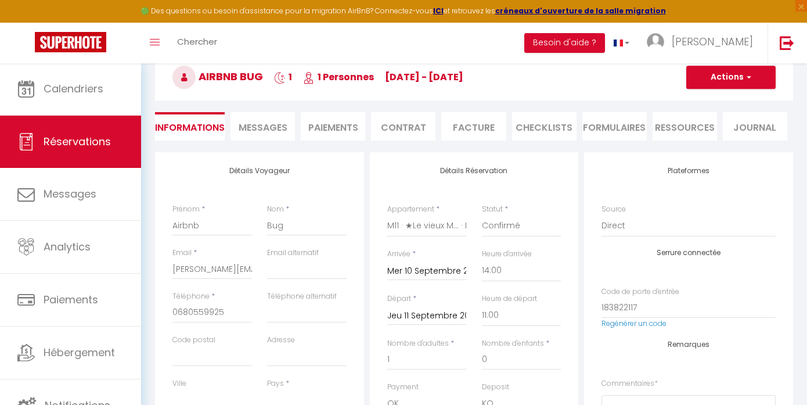
click at [737, 75] on button "Actions" at bounding box center [730, 77] width 89 height 23
click at [693, 137] on link "Supprimer" at bounding box center [720, 132] width 92 height 15
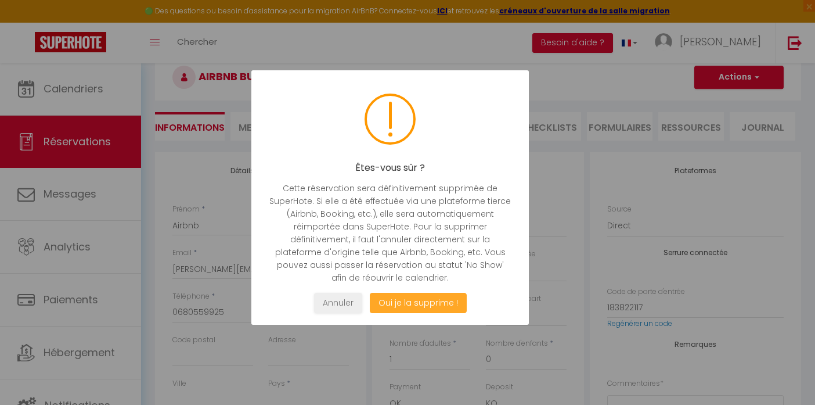
click at [415, 301] on button "Oui je la supprime !" at bounding box center [418, 303] width 97 height 20
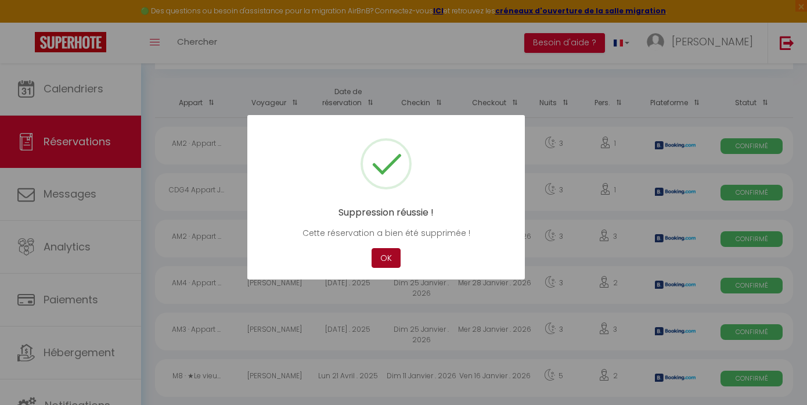
click at [394, 254] on button "OK" at bounding box center [386, 258] width 29 height 20
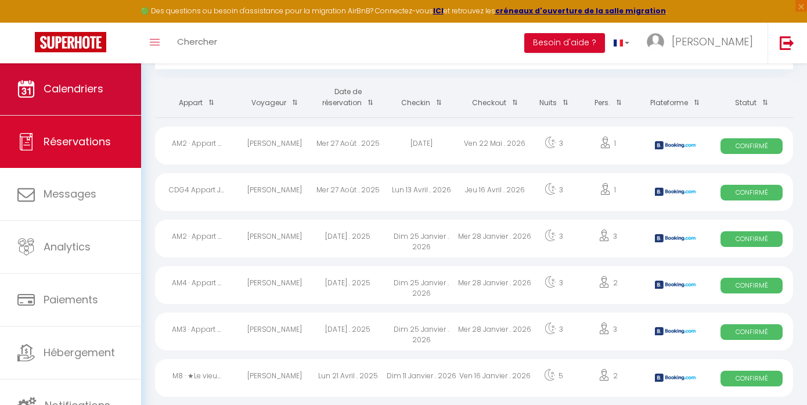
click at [76, 105] on link "Calendriers" at bounding box center [70, 89] width 141 height 52
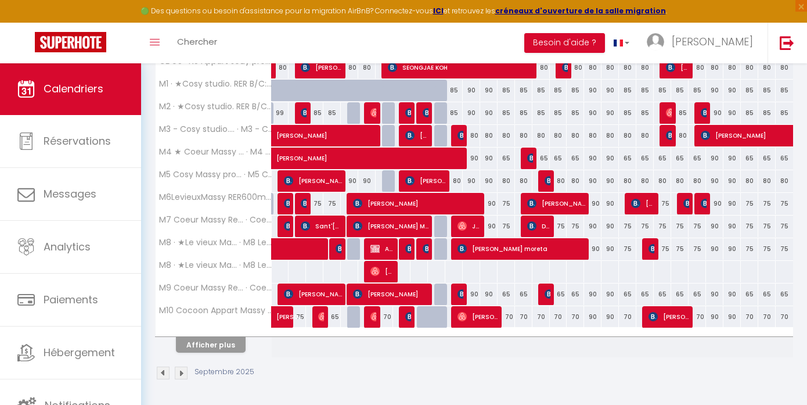
scroll to position [388, 0]
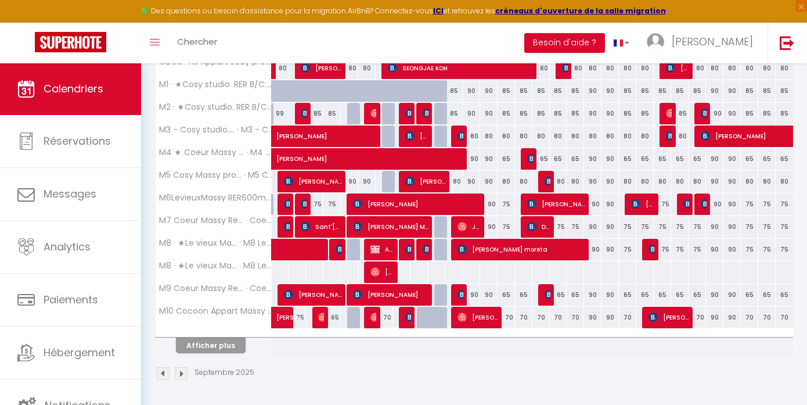
click at [381, 254] on span "Airbnb Resa" at bounding box center [381, 249] width 23 height 22
select select "OK"
select select "KO"
select select "0"
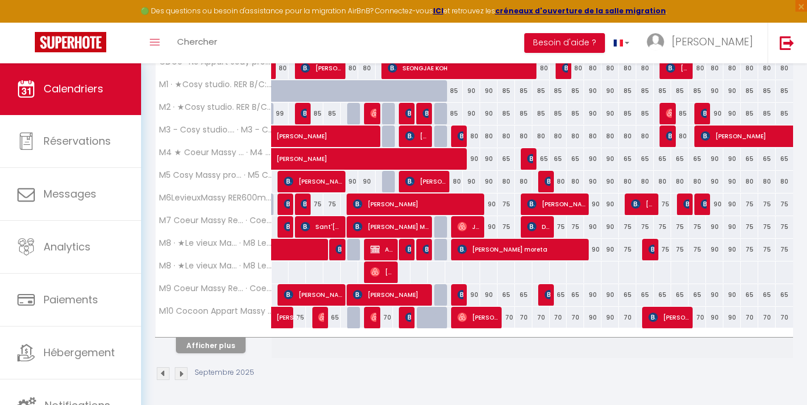
select select "1"
select select
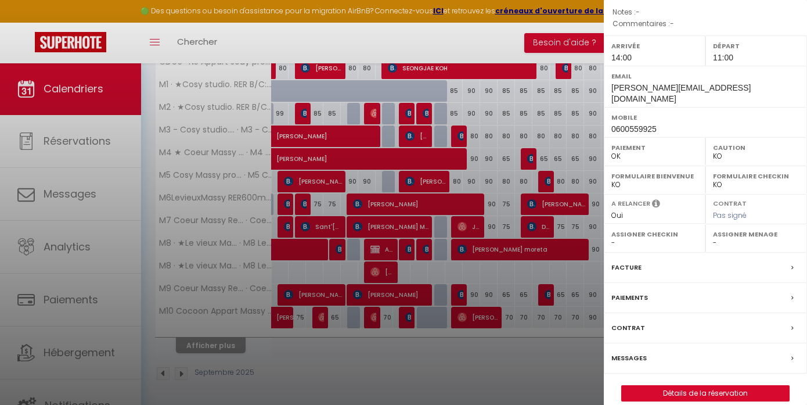
scroll to position [145, 0]
click at [664, 386] on link "Détails de la réservation" at bounding box center [705, 393] width 167 height 15
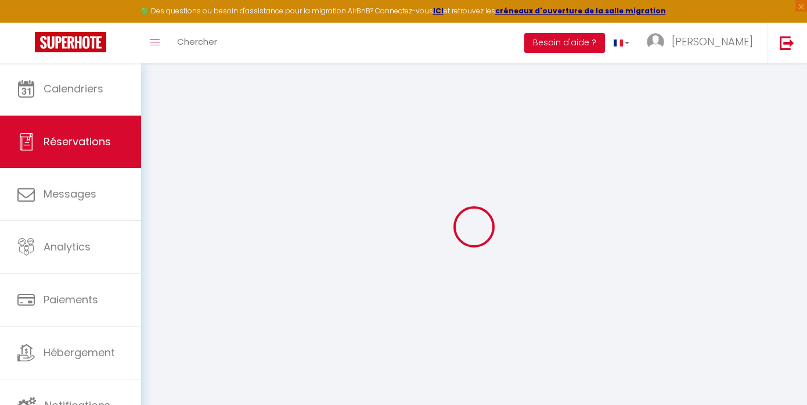
type input "Airbnb"
type input "Resa"
type input "charles.induni@gmail.com"
type input "0600559925"
select select
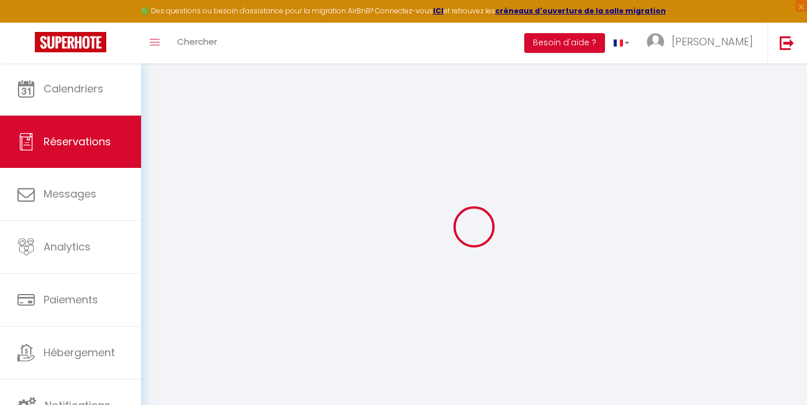
select select "50913"
select select "1"
type input "Sam 06 Septembre 2025"
select select
type input "Lun 08 Septembre 2025"
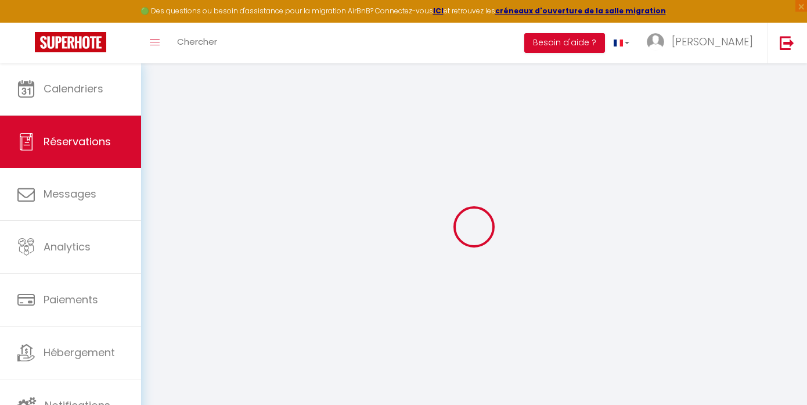
select select
type input "1"
select select "12"
select select "14"
checkbox input "false"
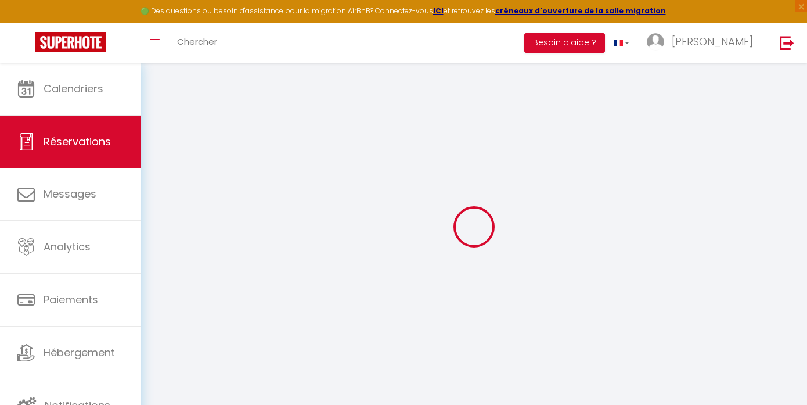
type input "0"
select select
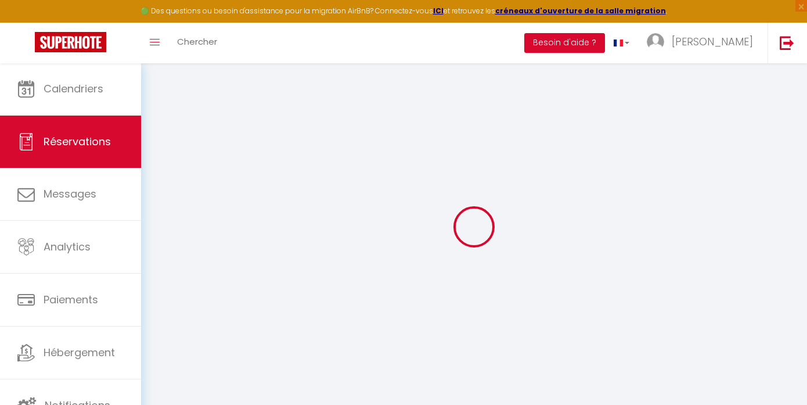
select select
checkbox input "false"
select select
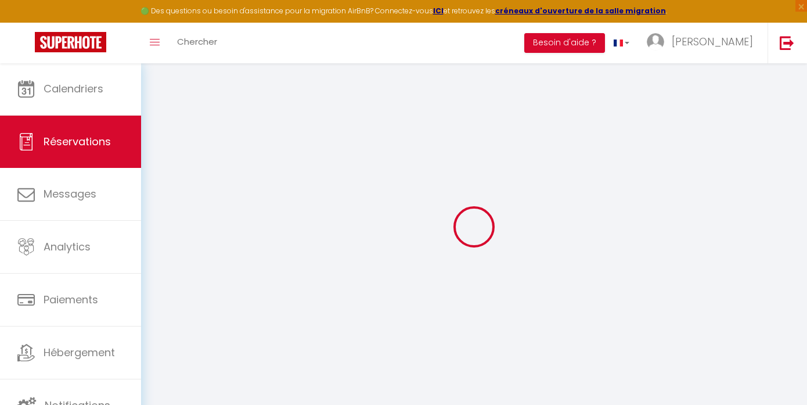
select select
checkbox input "false"
select select
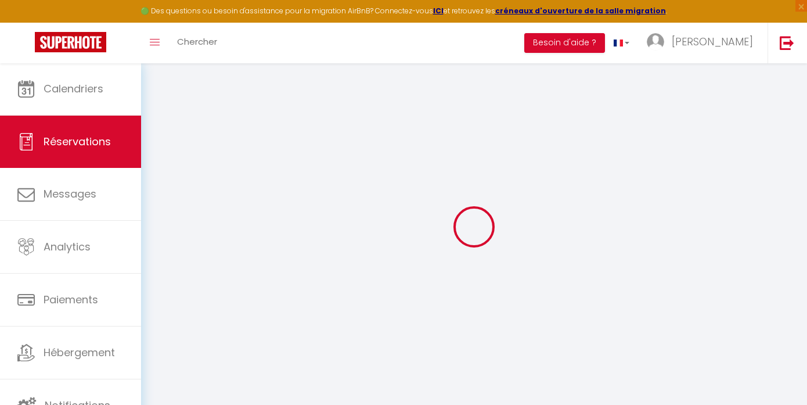
checkbox input "false"
select select
checkbox input "false"
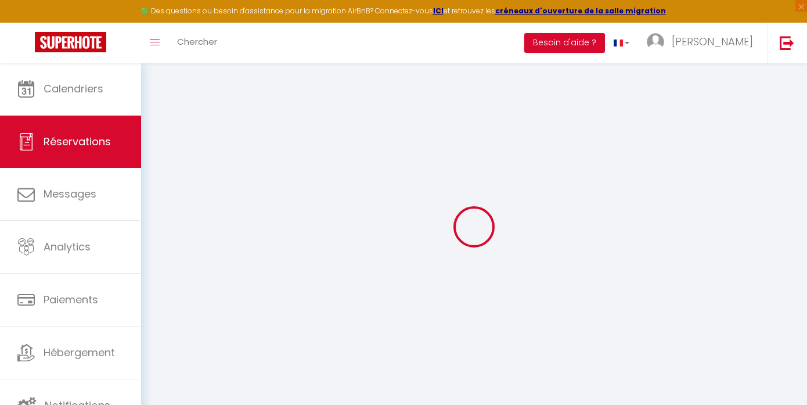
select select
checkbox input "false"
select select
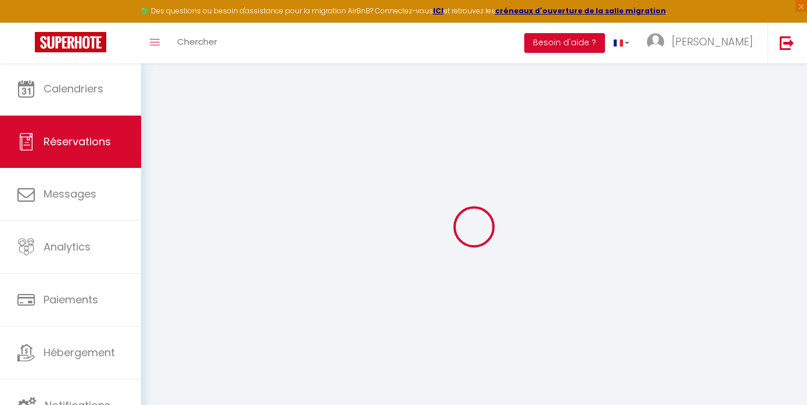
checkbox input "false"
select select "14:00"
select select "11:00"
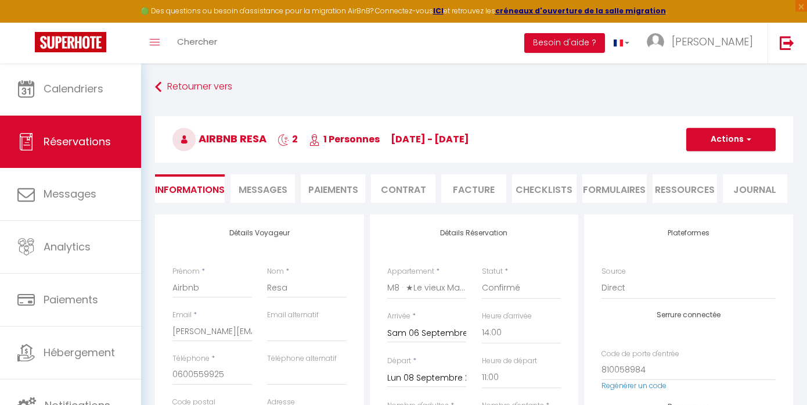
click at [733, 146] on button "Actions" at bounding box center [730, 139] width 89 height 23
click at [696, 193] on link "Supprimer" at bounding box center [720, 195] width 92 height 15
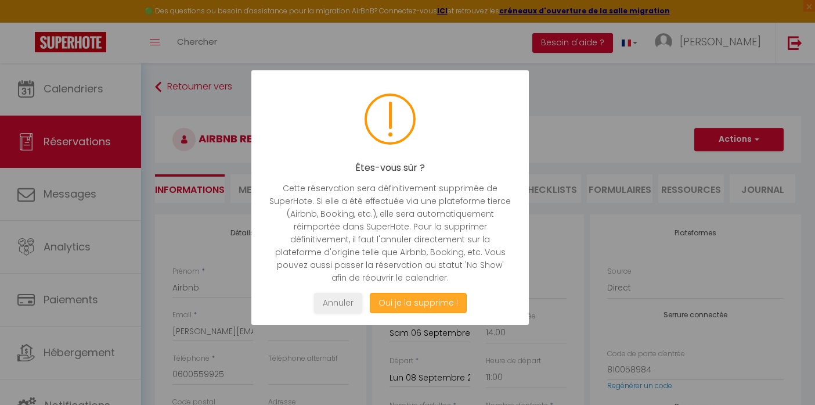
click at [419, 295] on button "Oui je la supprime !" at bounding box center [418, 303] width 97 height 20
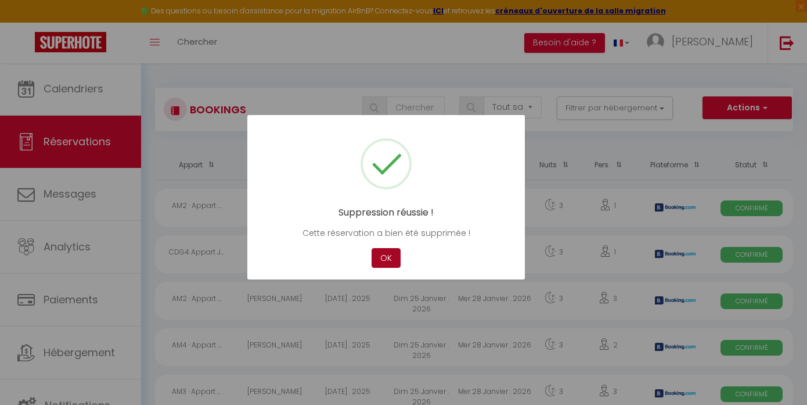
click at [383, 262] on button "OK" at bounding box center [386, 258] width 29 height 20
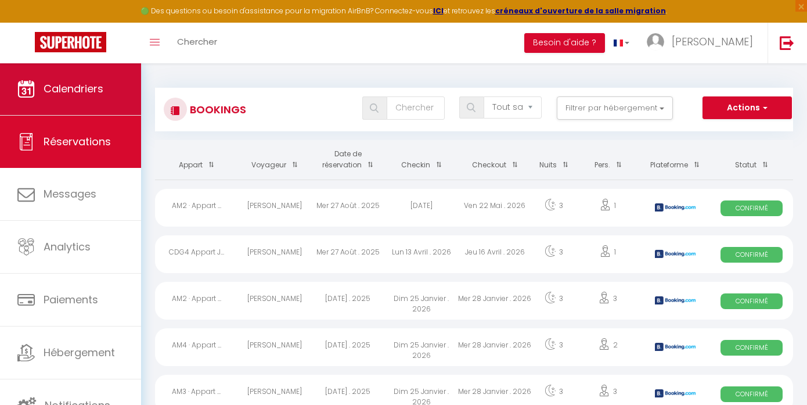
click at [99, 96] on link "Calendriers" at bounding box center [70, 89] width 141 height 52
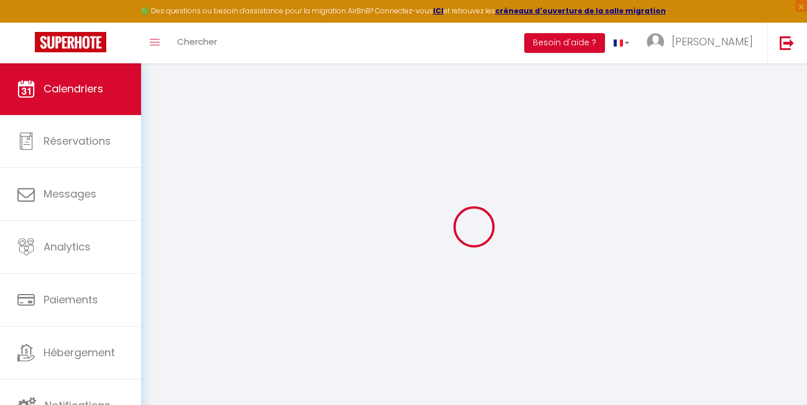
select select
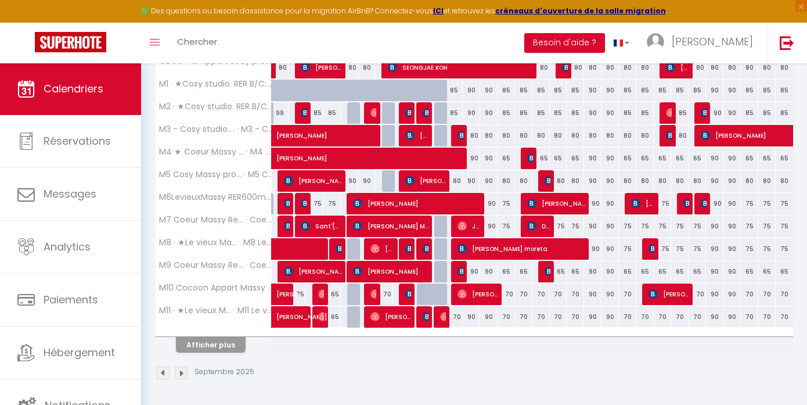
scroll to position [388, 0]
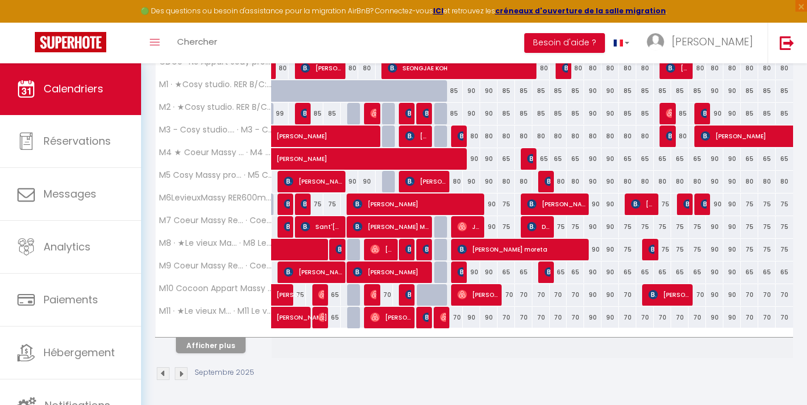
click at [215, 348] on button "Afficher plus" at bounding box center [211, 345] width 70 height 16
select select
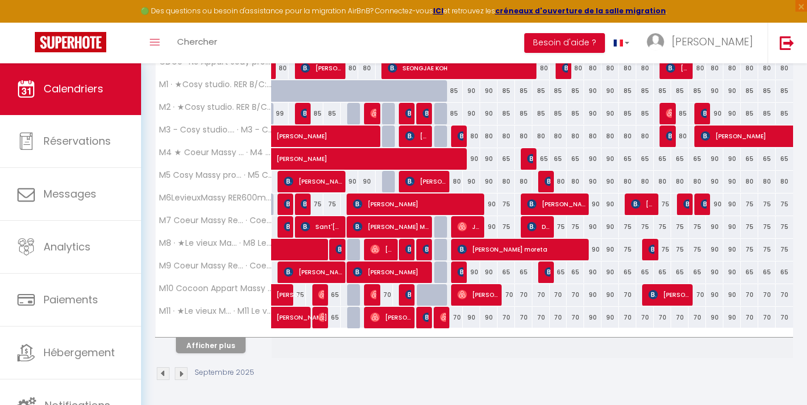
select select
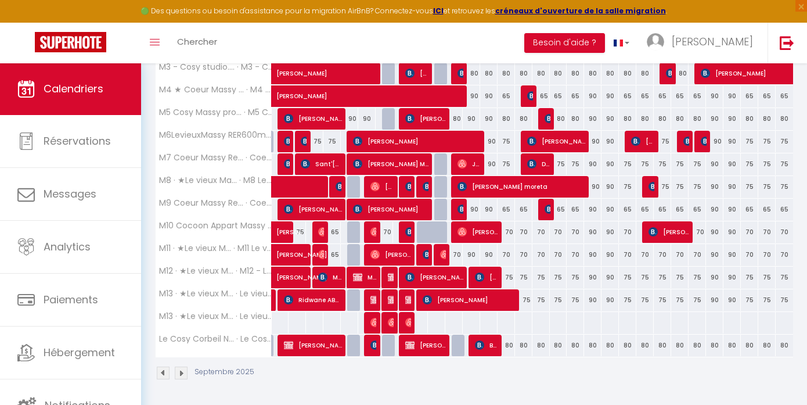
scroll to position [450, 0]
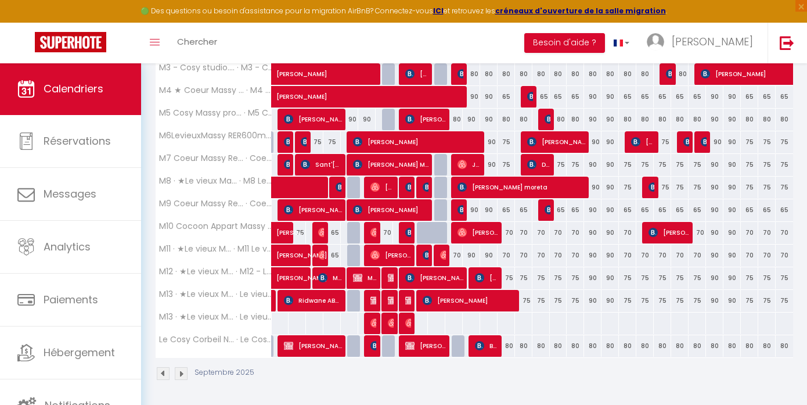
click at [375, 301] on img at bounding box center [374, 300] width 9 height 9
select select "OK"
select select "KO"
select select "0"
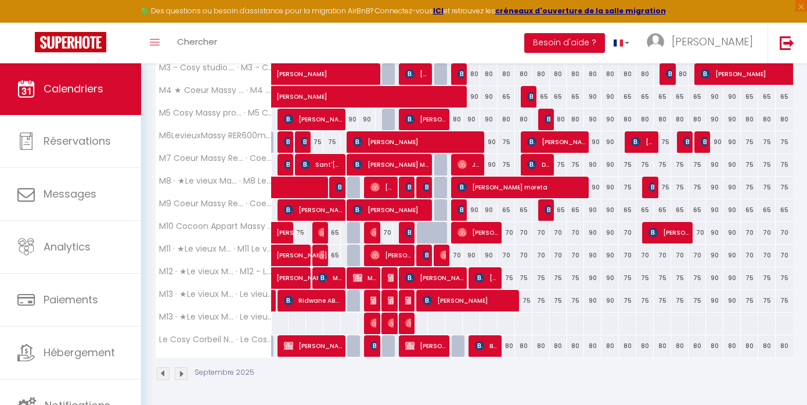
select select "1"
select select
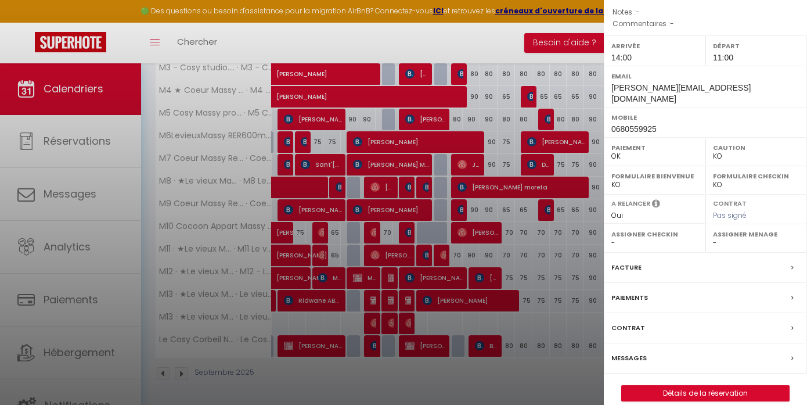
scroll to position [145, 0]
click at [665, 386] on link "Détails de la réservation" at bounding box center [705, 393] width 167 height 15
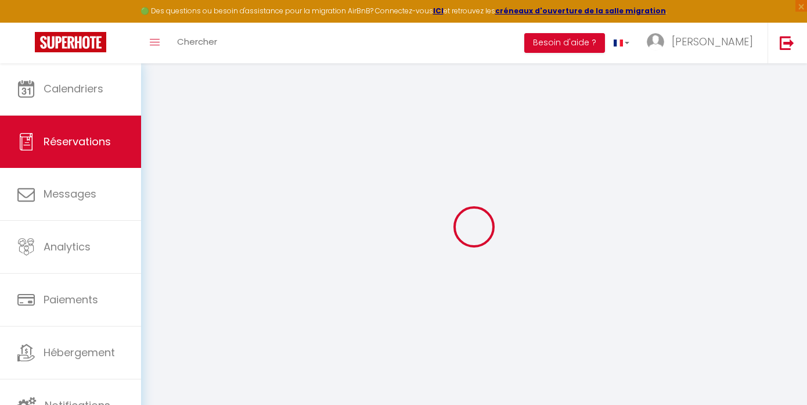
select select
checkbox input "false"
select select
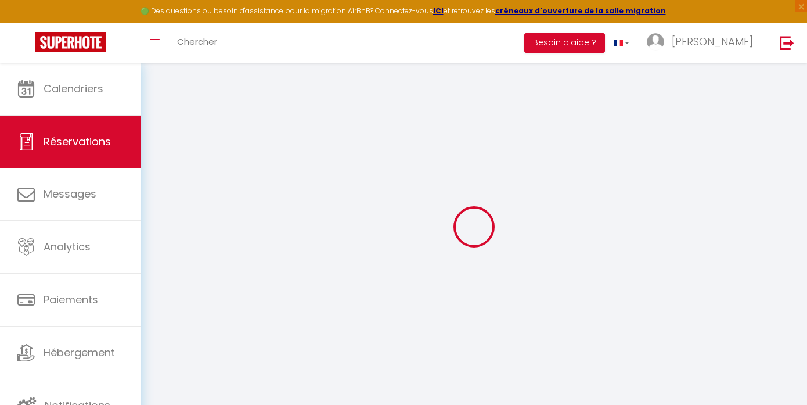
select select
checkbox input "false"
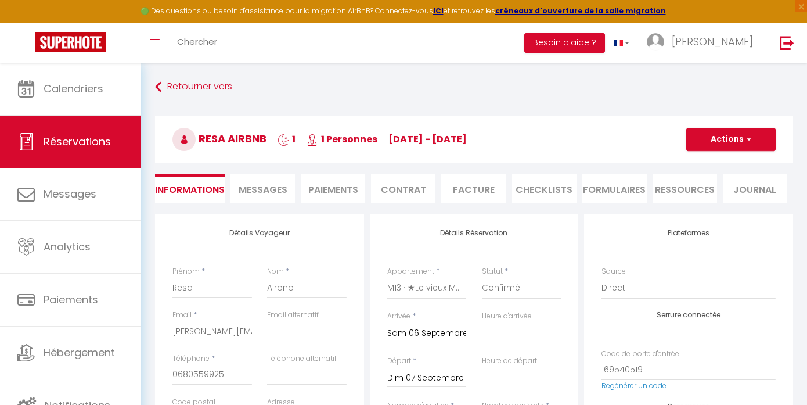
select select
checkbox input "false"
select select "14:00"
select select "11:00"
click at [737, 142] on button "Actions" at bounding box center [730, 139] width 89 height 23
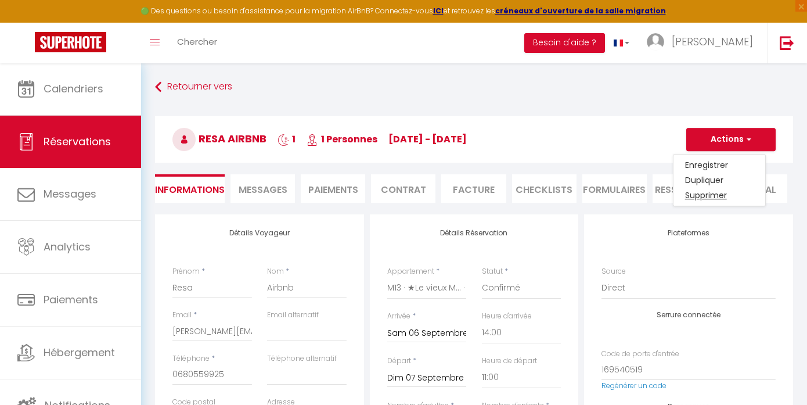
click at [693, 196] on link "Supprimer" at bounding box center [720, 195] width 92 height 15
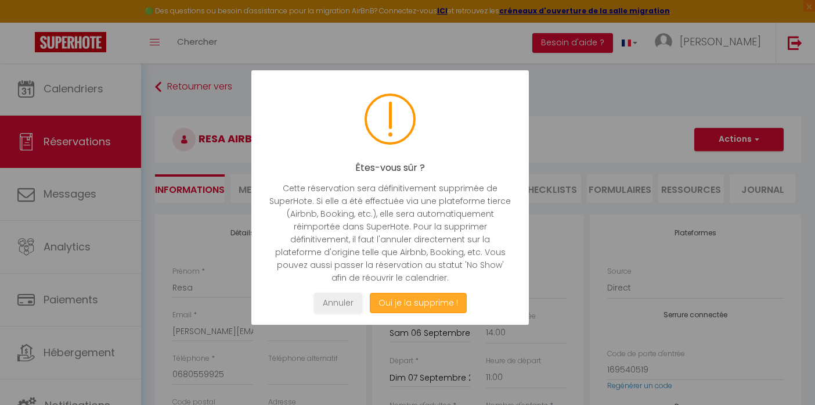
click at [409, 304] on button "Oui je la supprime !" at bounding box center [418, 303] width 97 height 20
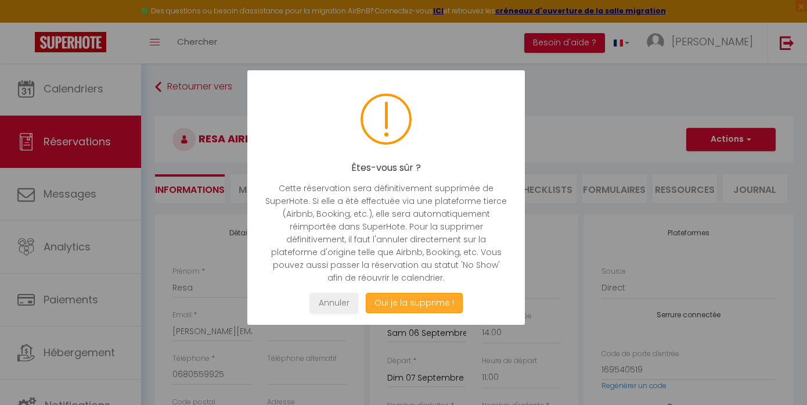
select select "not_cancelled"
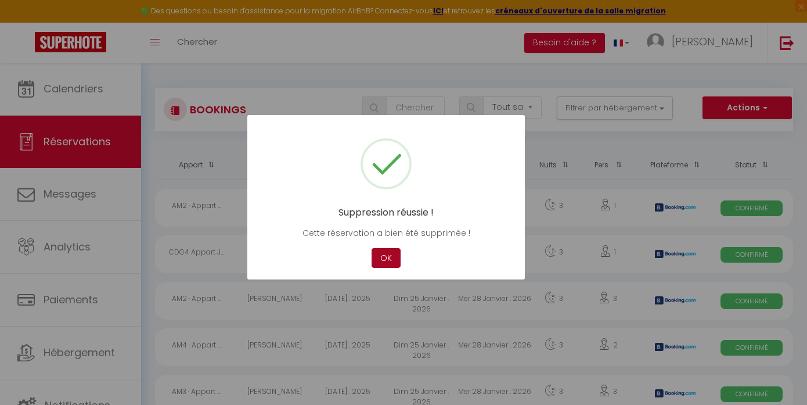
click at [376, 249] on button "OK" at bounding box center [386, 258] width 29 height 20
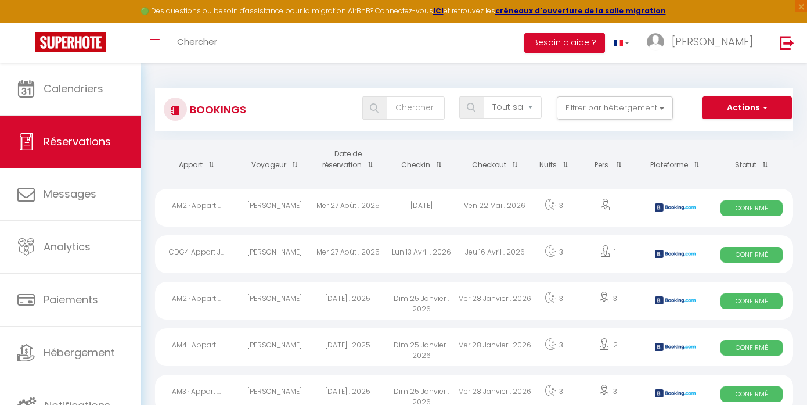
click at [111, 148] on link "Réservations" at bounding box center [70, 142] width 141 height 52
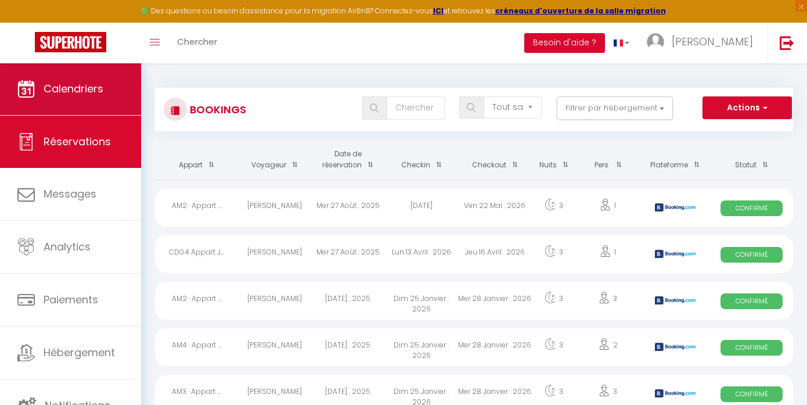
click at [96, 78] on link "Calendriers" at bounding box center [70, 89] width 141 height 52
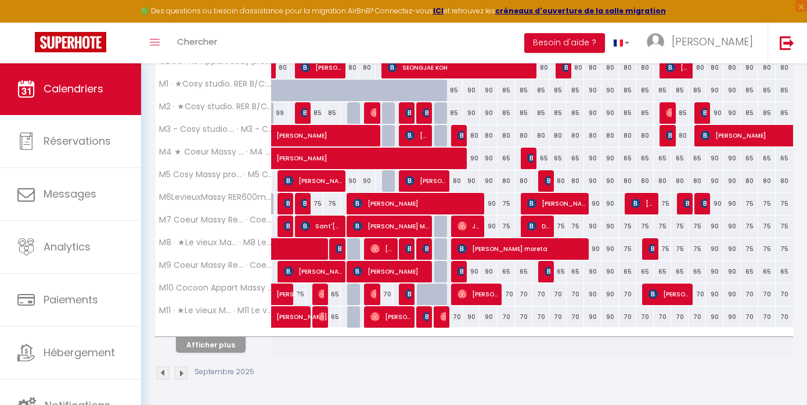
scroll to position [388, 0]
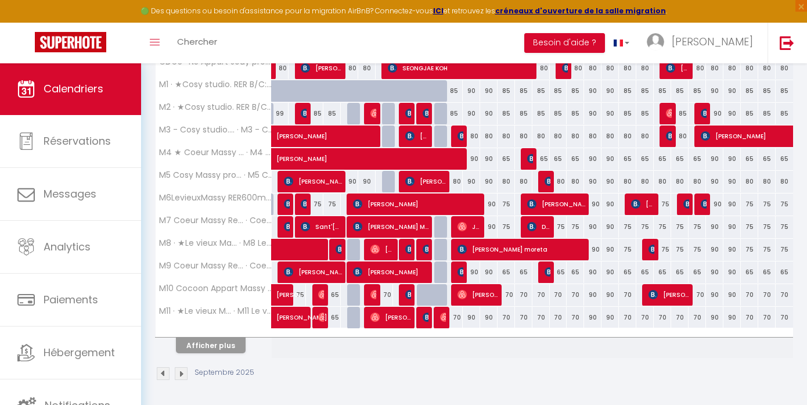
click at [230, 343] on button "Afficher plus" at bounding box center [211, 345] width 70 height 16
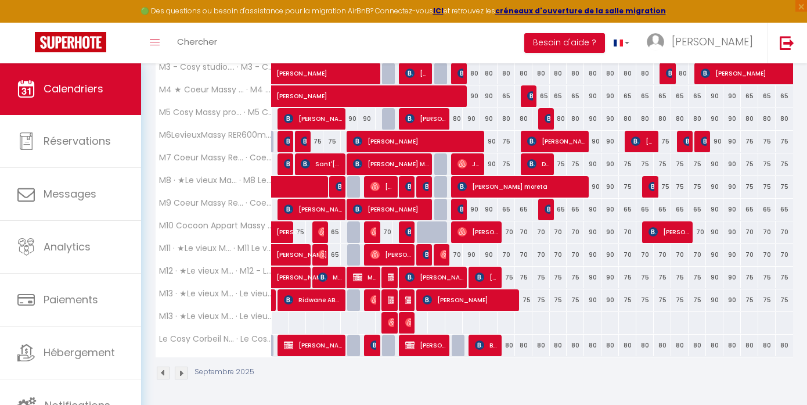
scroll to position [450, 0]
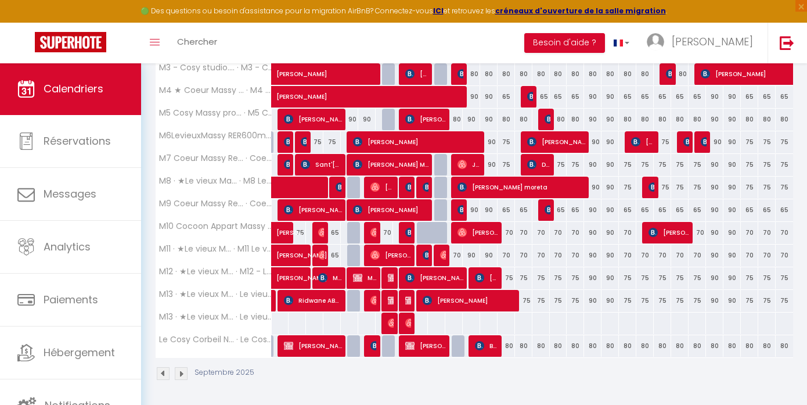
click at [391, 301] on img at bounding box center [392, 300] width 9 height 9
select select "OK"
select select "KO"
select select "0"
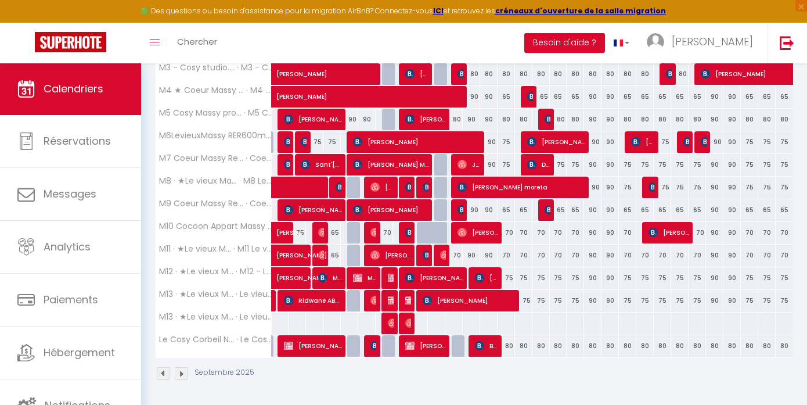
select select "1"
select select
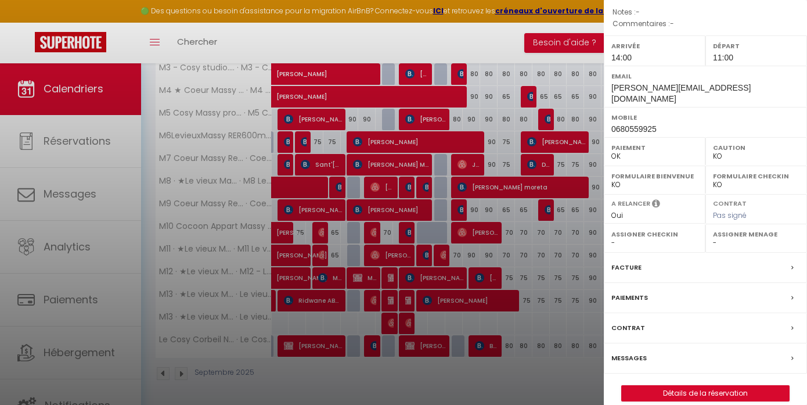
scroll to position [145, 0]
click at [675, 370] on div "Prolong Airbnb ( 6677079 ) Appartement : M13 · ★Le vieux M... · Le vieux Massy …" at bounding box center [705, 138] width 203 height 527
click at [663, 386] on link "Détails de la réservation" at bounding box center [705, 393] width 167 height 15
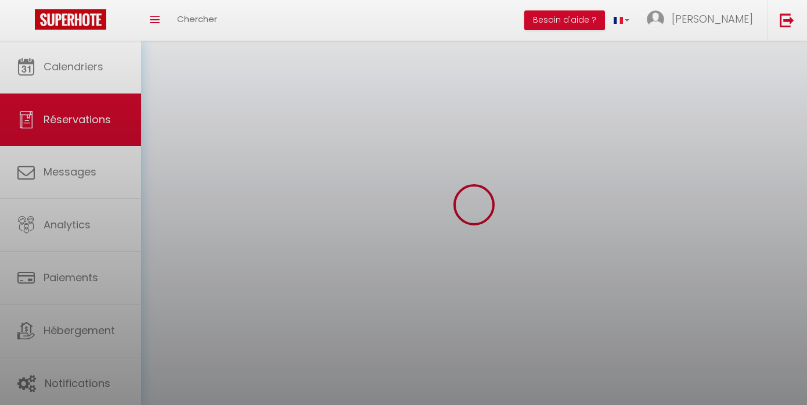
select select
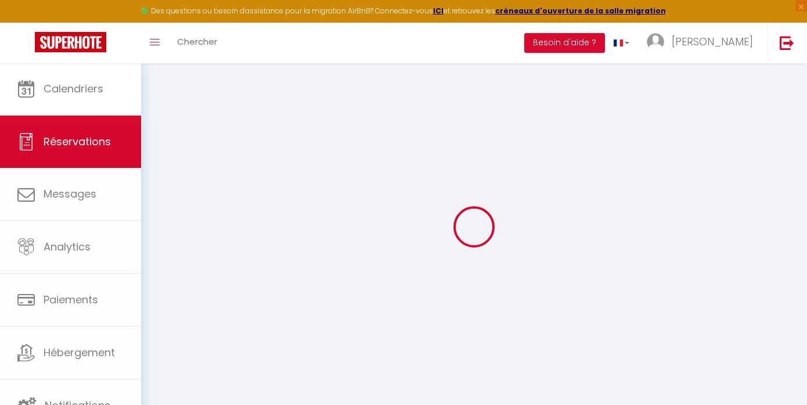
select select
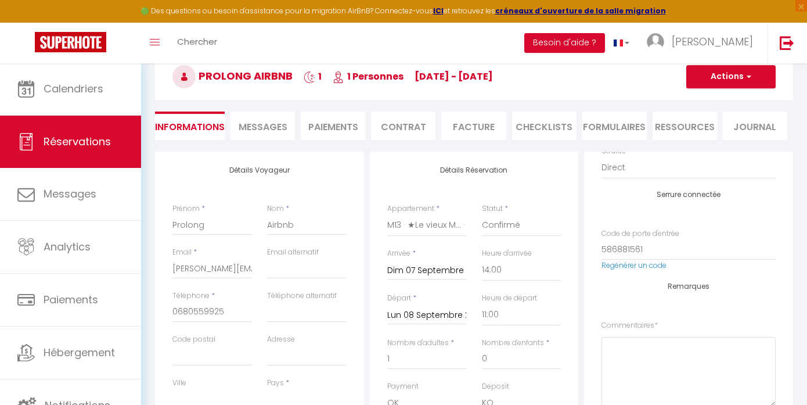
scroll to position [57, 0]
click at [725, 91] on h3 "Prolong Airbnb 1 1 Personnes di 07 Sep - lu 08 Sep" at bounding box center [474, 76] width 638 height 46
click at [737, 87] on button "Actions" at bounding box center [730, 76] width 89 height 23
click at [715, 136] on link "Supprimer" at bounding box center [720, 132] width 92 height 15
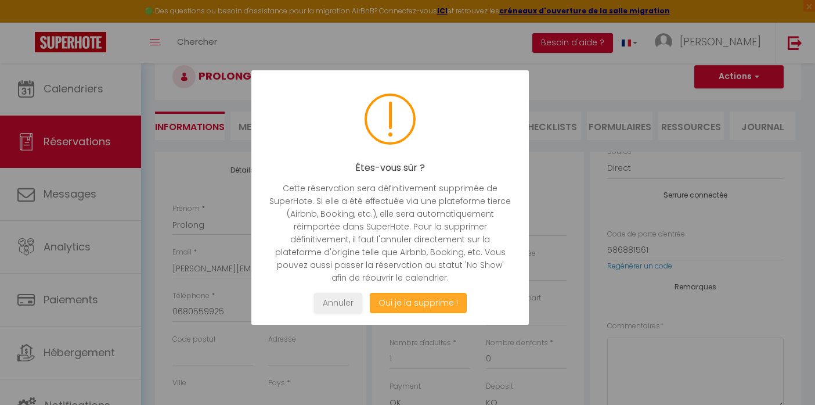
click at [440, 301] on button "Oui je la supprime !" at bounding box center [418, 303] width 97 height 20
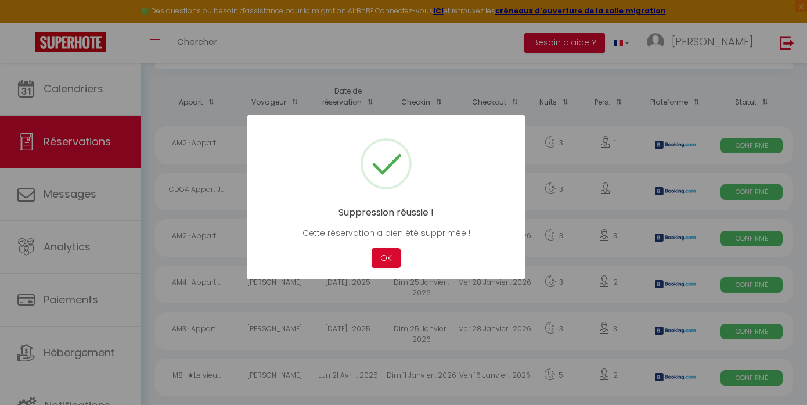
click at [389, 269] on div "Suppression réussie ! Cette réservation a bien été supprimée ! Not valid Cancel…" at bounding box center [386, 197] width 278 height 165
click at [386, 262] on button "OK" at bounding box center [386, 258] width 29 height 20
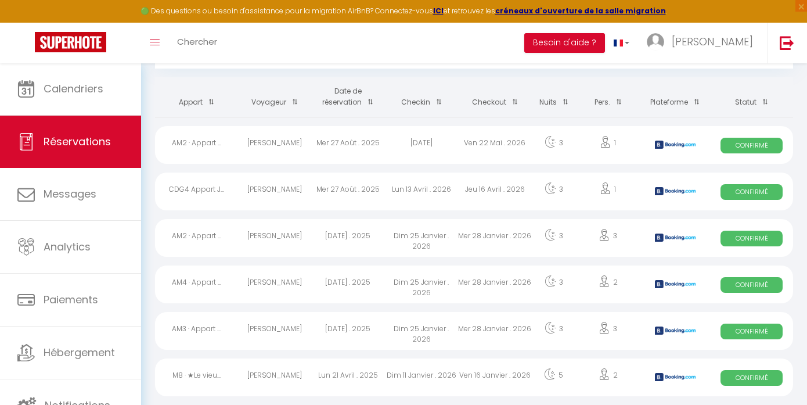
click at [52, 140] on span "Réservations" at bounding box center [77, 141] width 67 height 15
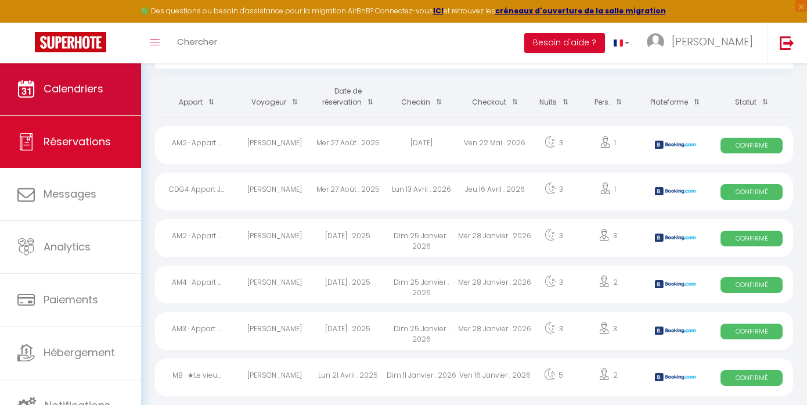
click at [88, 95] on span "Calendriers" at bounding box center [74, 88] width 60 height 15
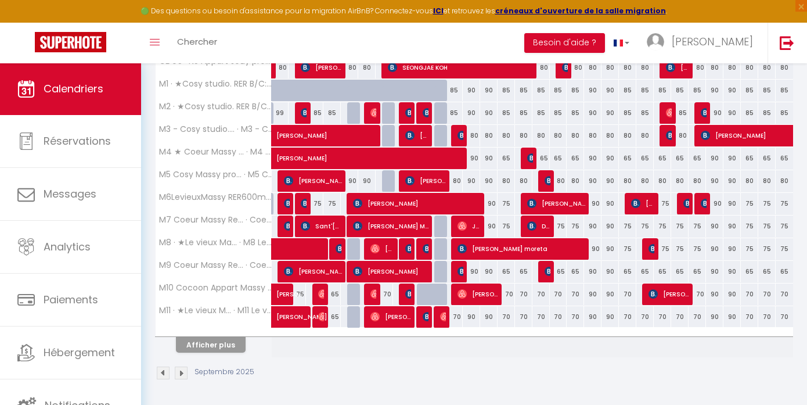
scroll to position [388, 0]
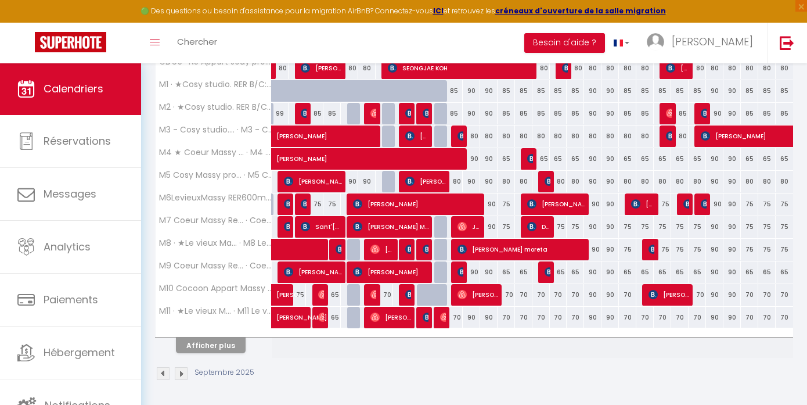
click at [214, 345] on button "Afficher plus" at bounding box center [211, 345] width 70 height 16
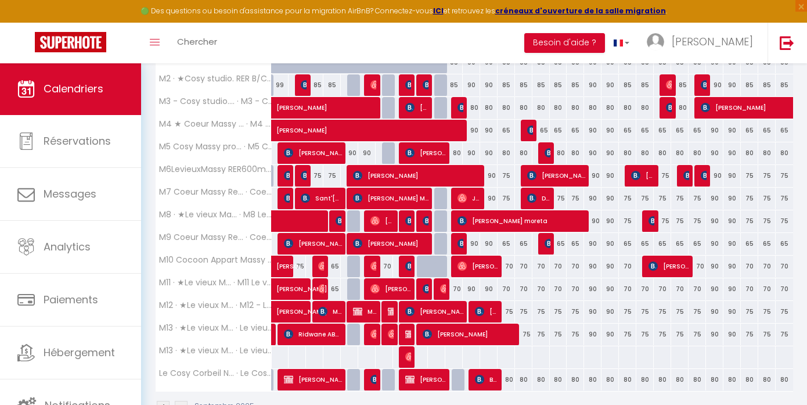
scroll to position [416, 0]
click at [408, 337] on img at bounding box center [409, 333] width 9 height 9
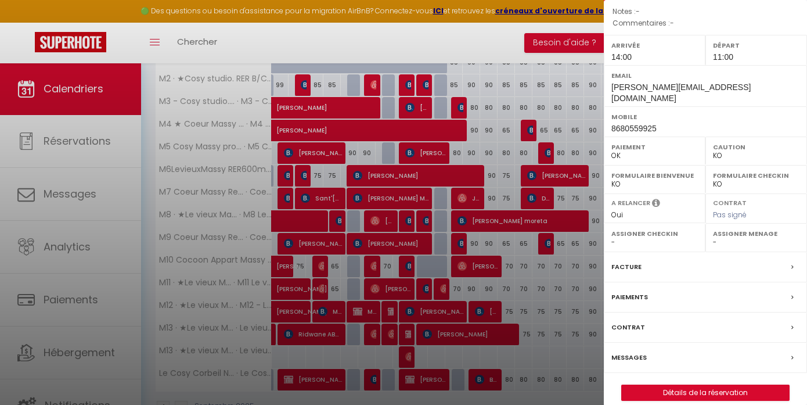
scroll to position [145, 0]
click at [693, 386] on link "Détails de la réservation" at bounding box center [705, 393] width 167 height 15
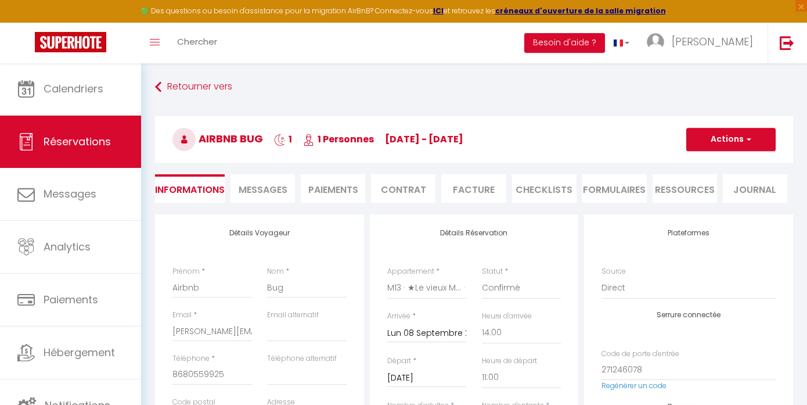
click at [721, 135] on button "Actions" at bounding box center [730, 139] width 89 height 23
click at [696, 191] on link "Supprimer" at bounding box center [720, 195] width 92 height 15
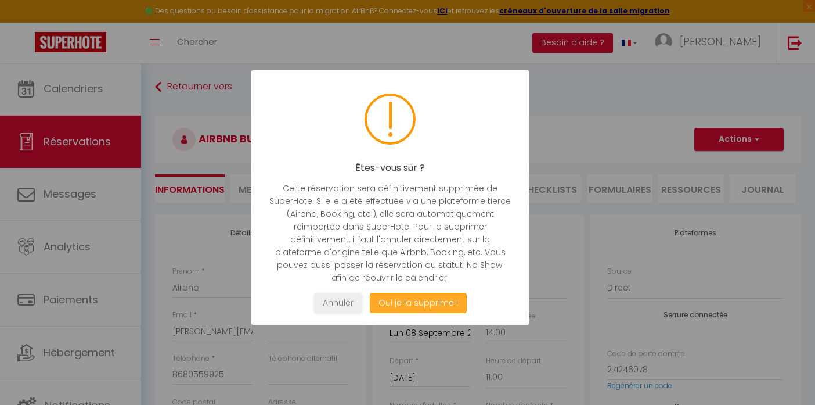
click at [403, 310] on button "Oui je la supprime !" at bounding box center [418, 303] width 97 height 20
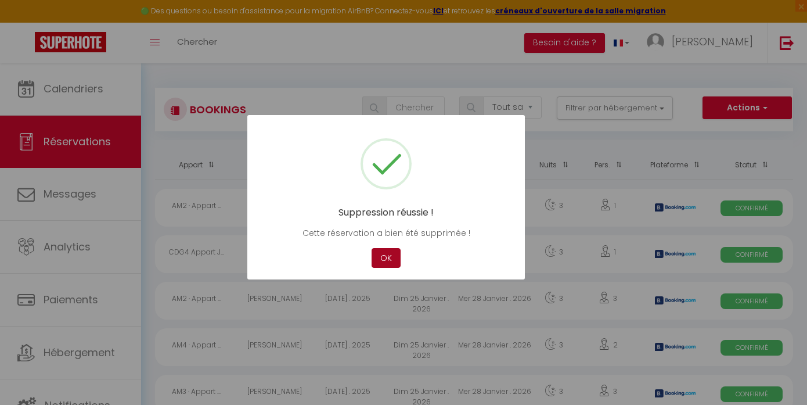
click at [391, 265] on button "OK" at bounding box center [386, 258] width 29 height 20
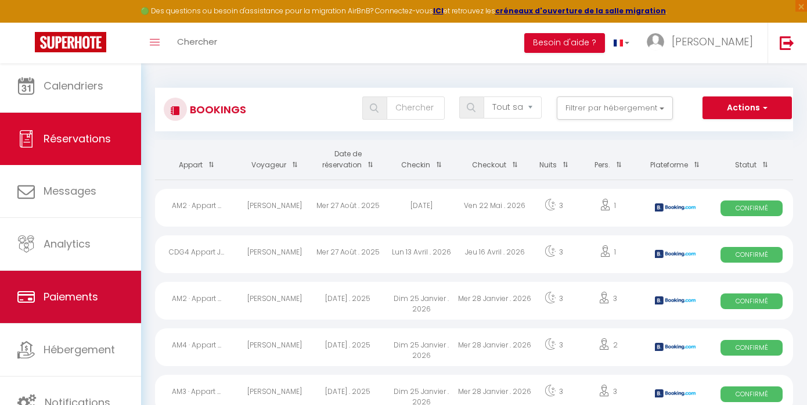
scroll to position [3, 0]
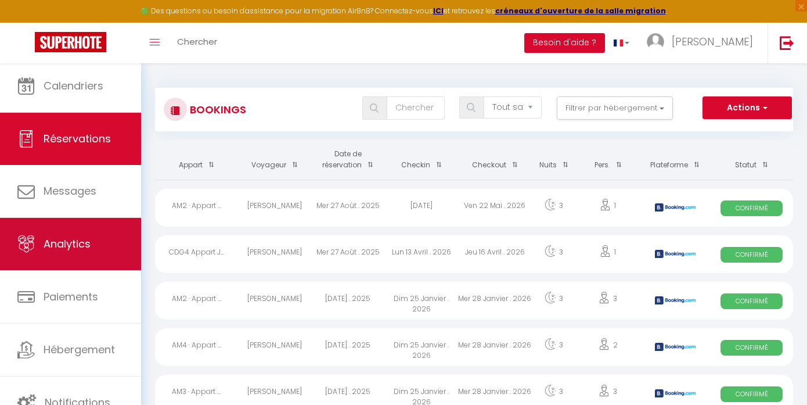
click at [81, 236] on span "Analytics" at bounding box center [67, 243] width 47 height 15
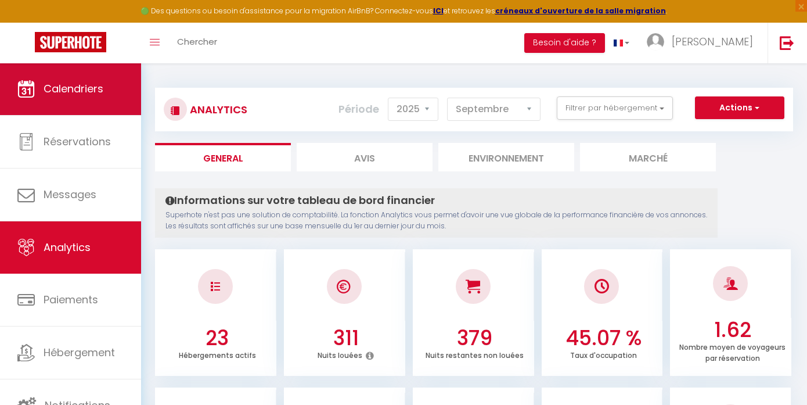
click at [96, 101] on link "Calendriers" at bounding box center [70, 89] width 141 height 52
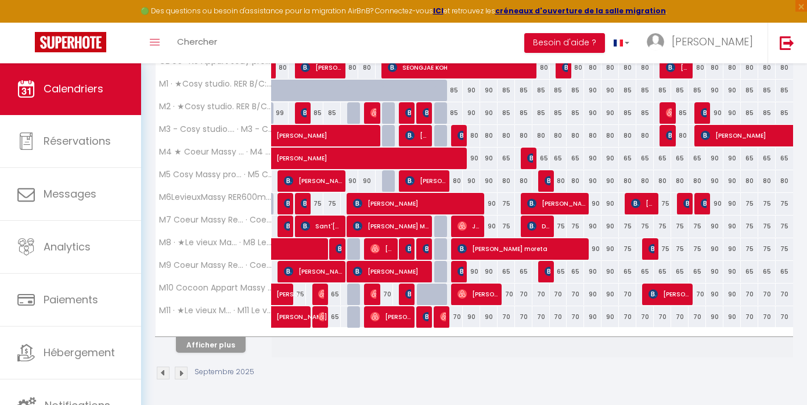
scroll to position [388, 0]
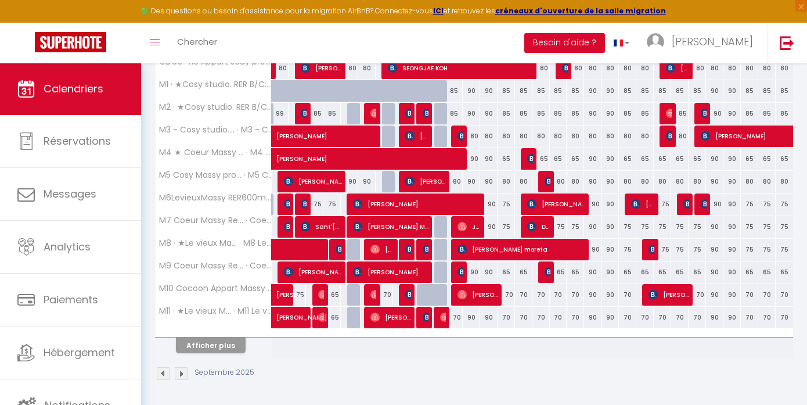
click at [203, 348] on button "Afficher plus" at bounding box center [211, 345] width 70 height 16
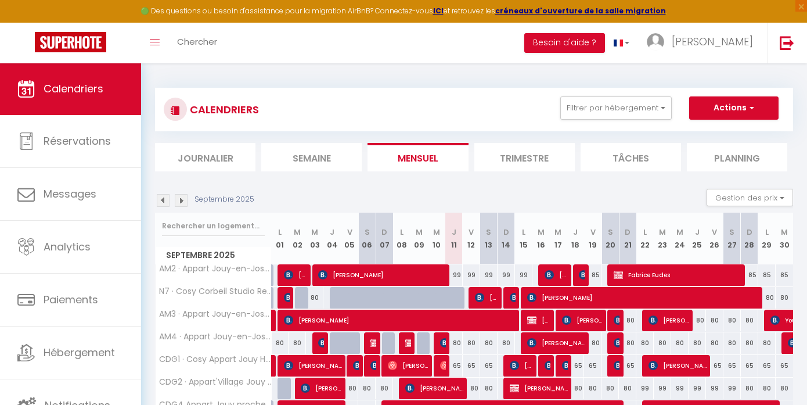
scroll to position [0, 0]
